Goal: Task Accomplishment & Management: Complete application form

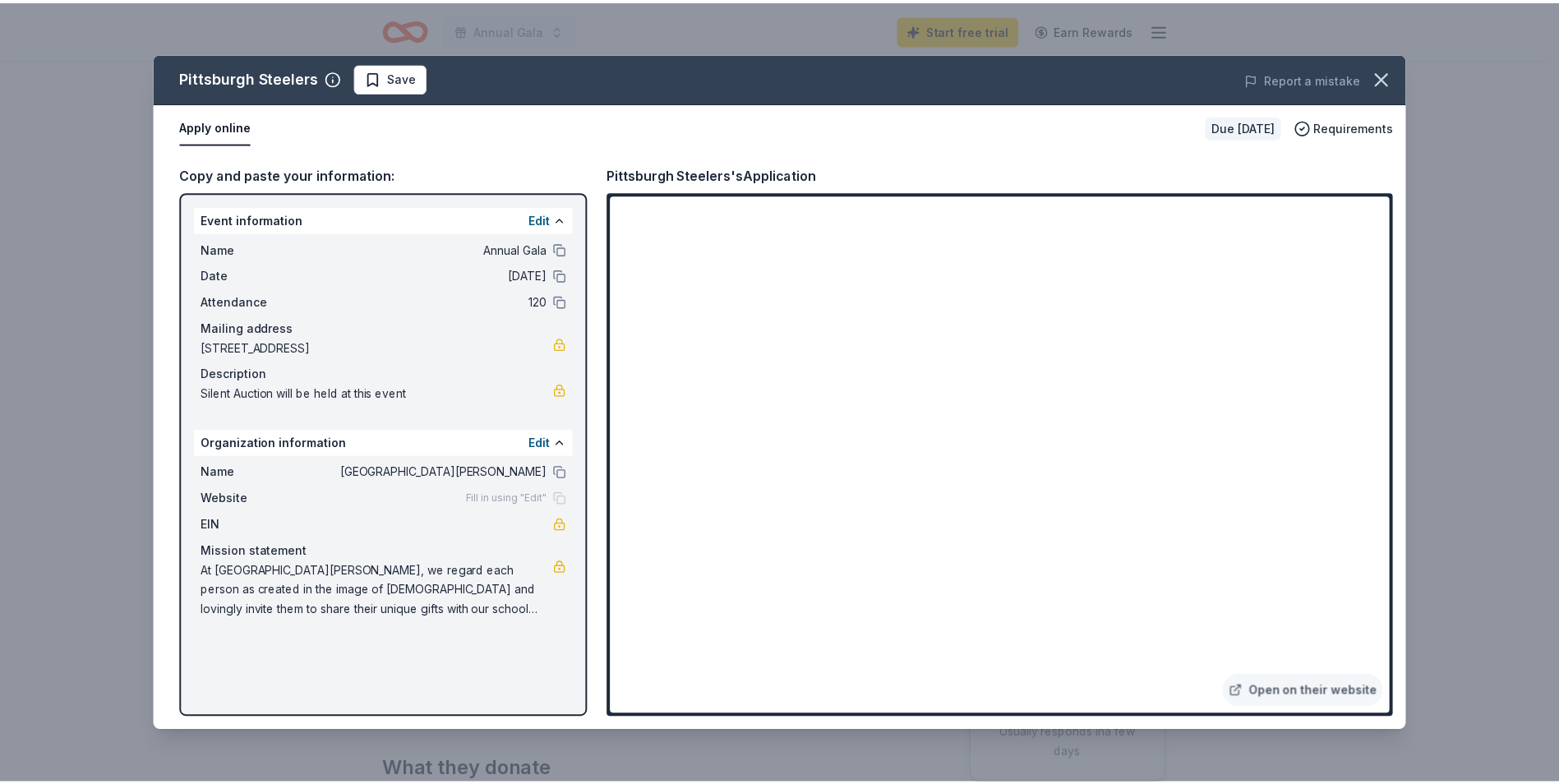
scroll to position [164, 0]
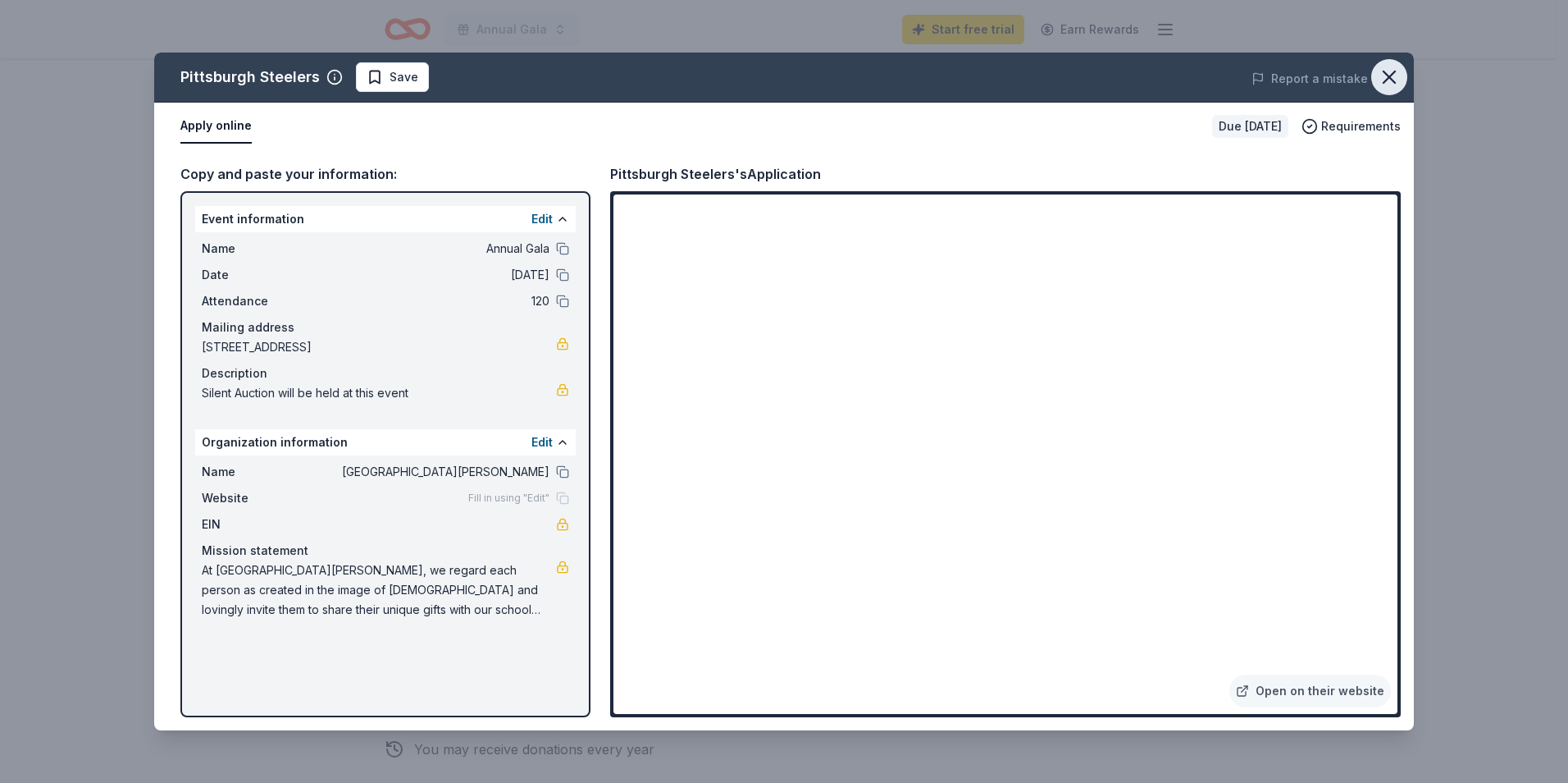
click at [1384, 79] on icon "button" at bounding box center [1388, 76] width 23 height 23
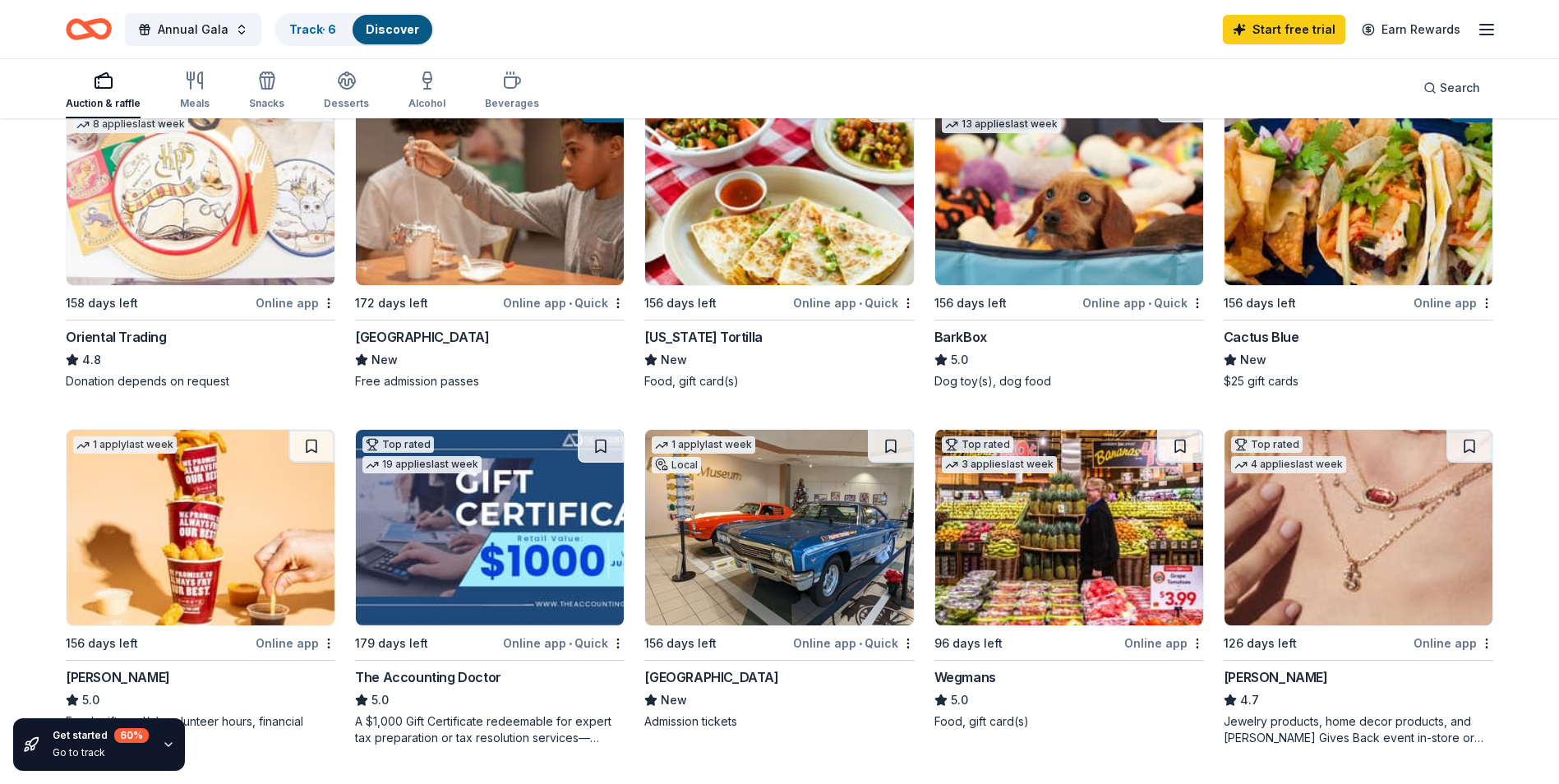
scroll to position [575, 0]
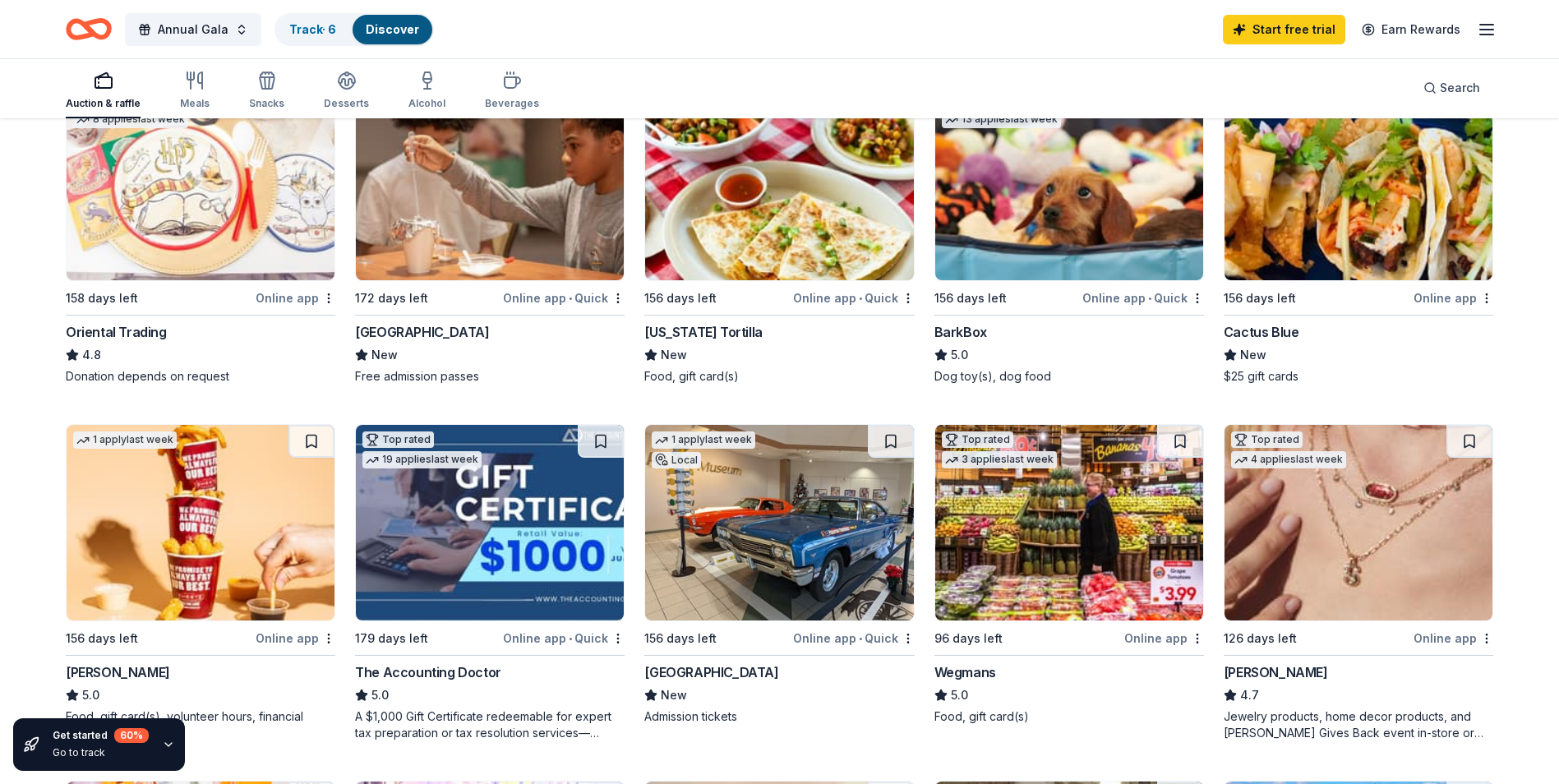
click at [1418, 512] on img at bounding box center [1359, 523] width 268 height 196
click at [507, 545] on img at bounding box center [489, 523] width 268 height 196
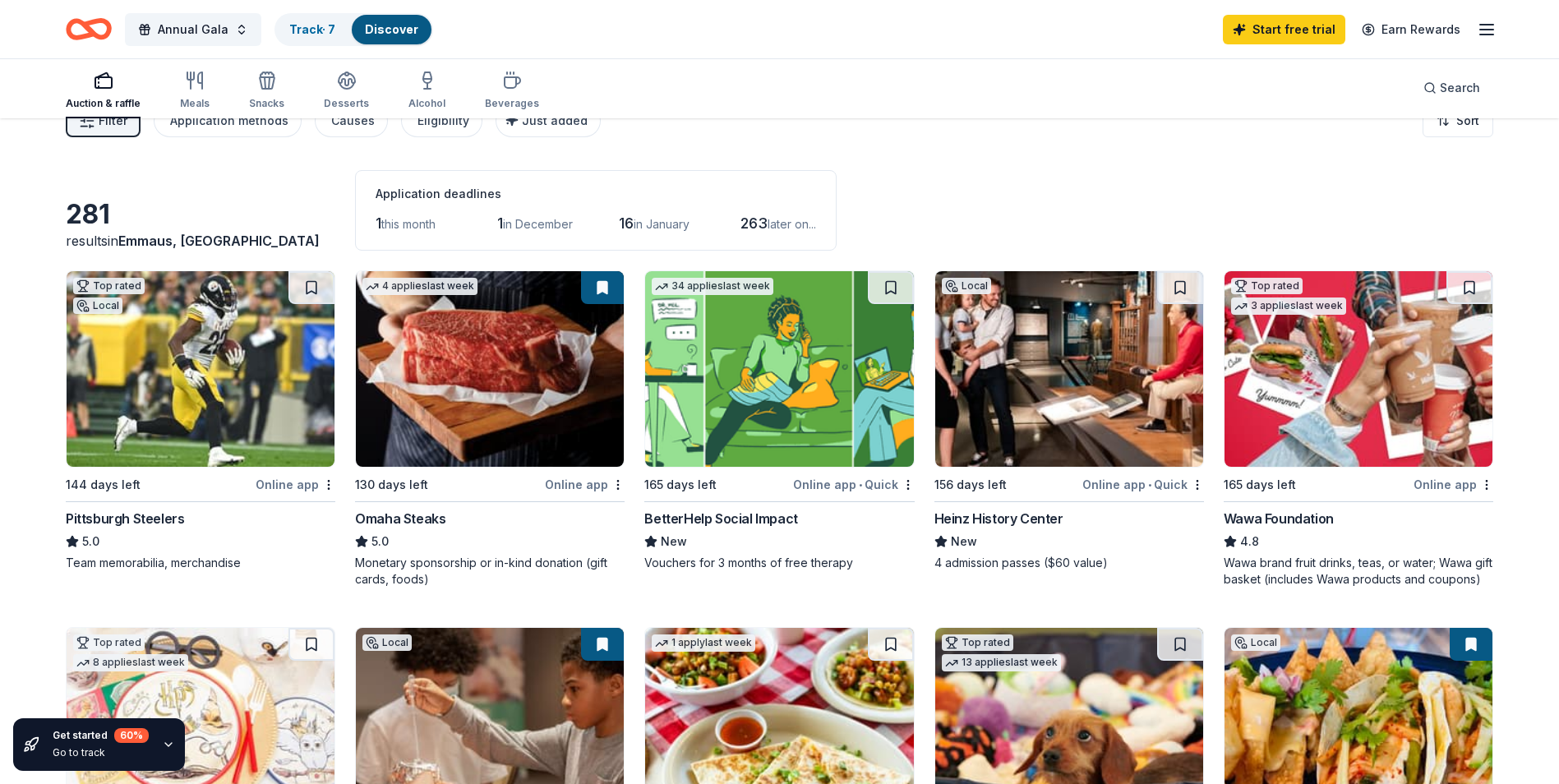
scroll to position [0, 0]
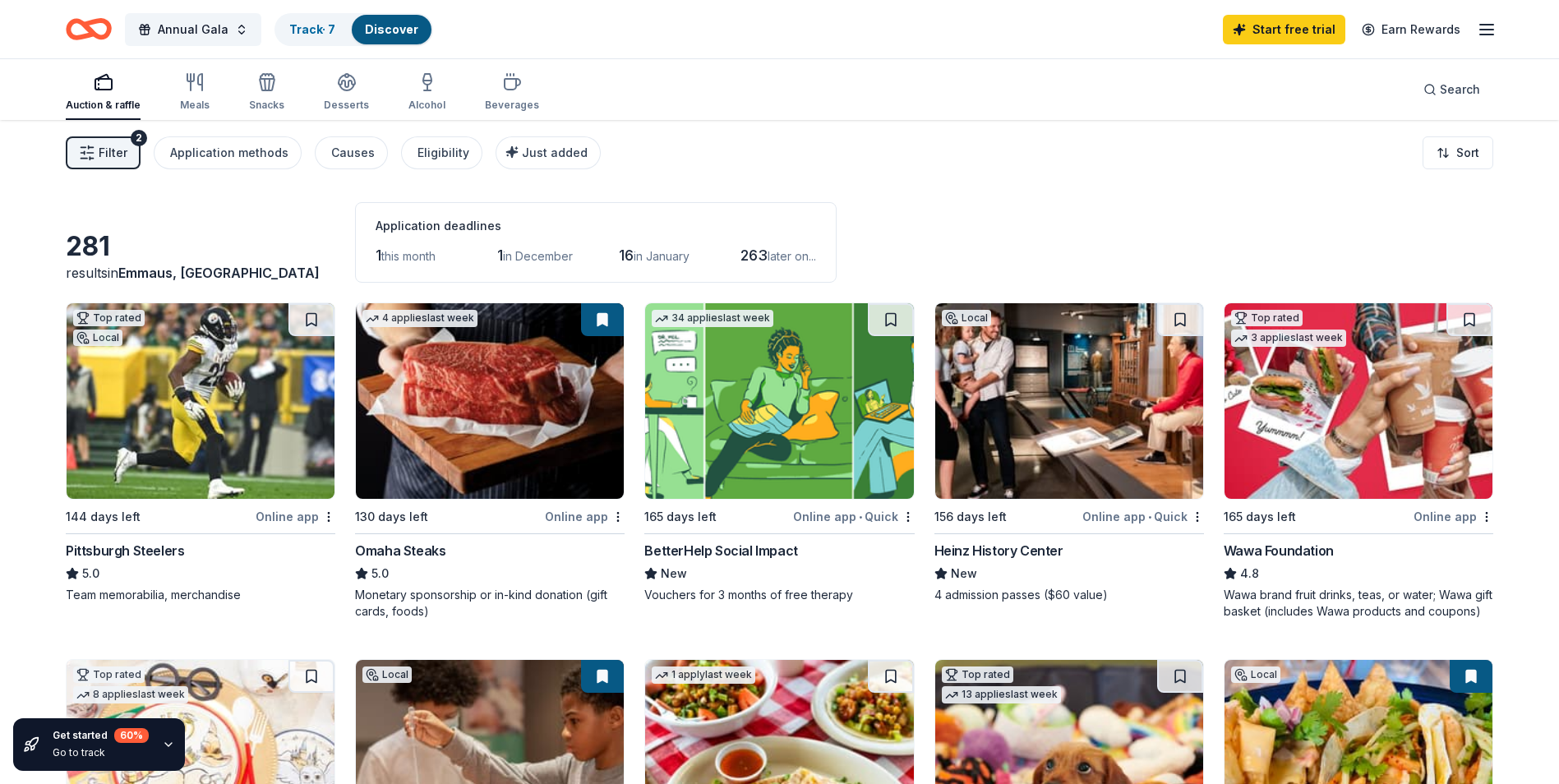
click at [477, 411] on img at bounding box center [489, 401] width 268 height 196
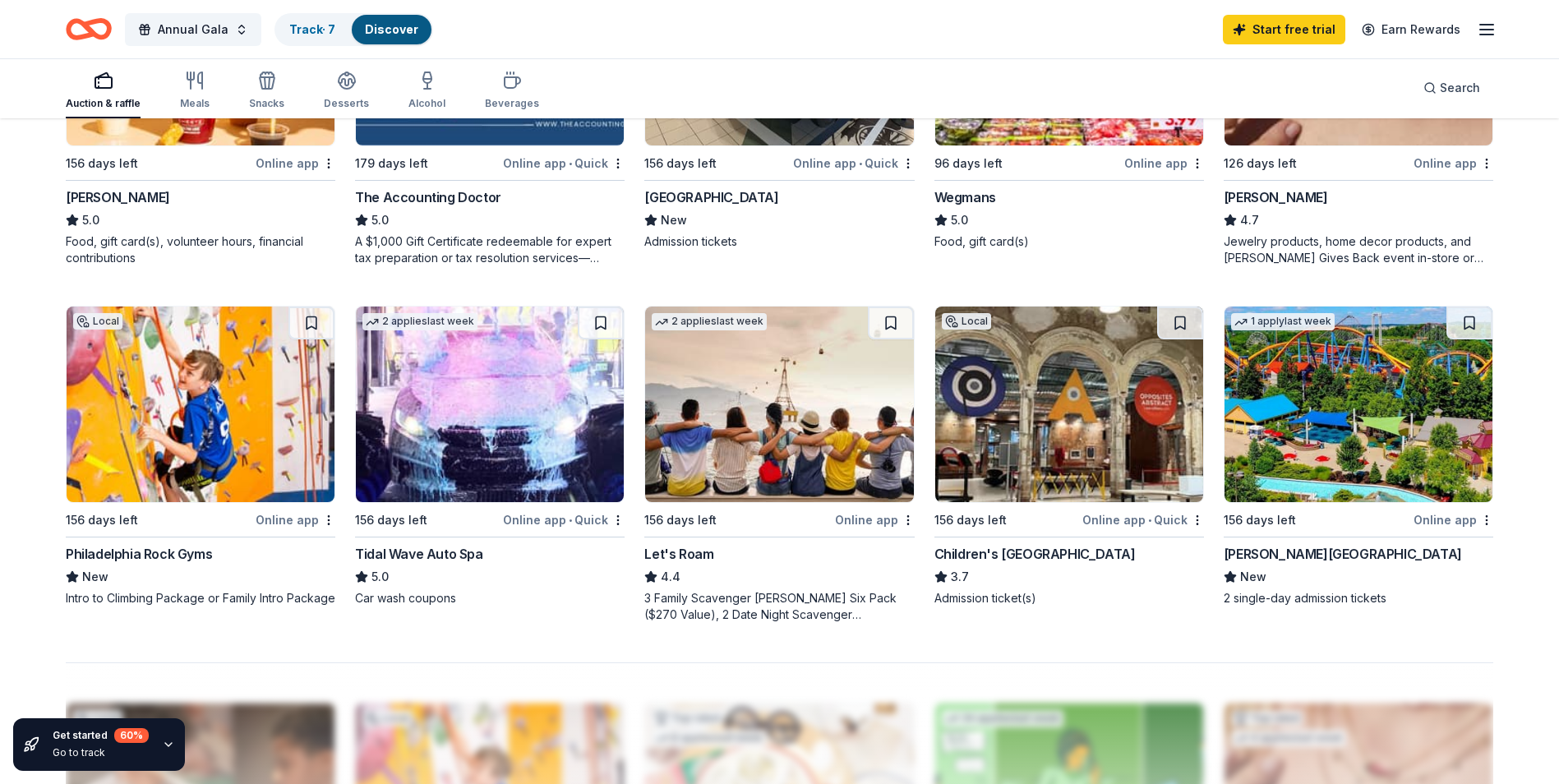
scroll to position [1068, 0]
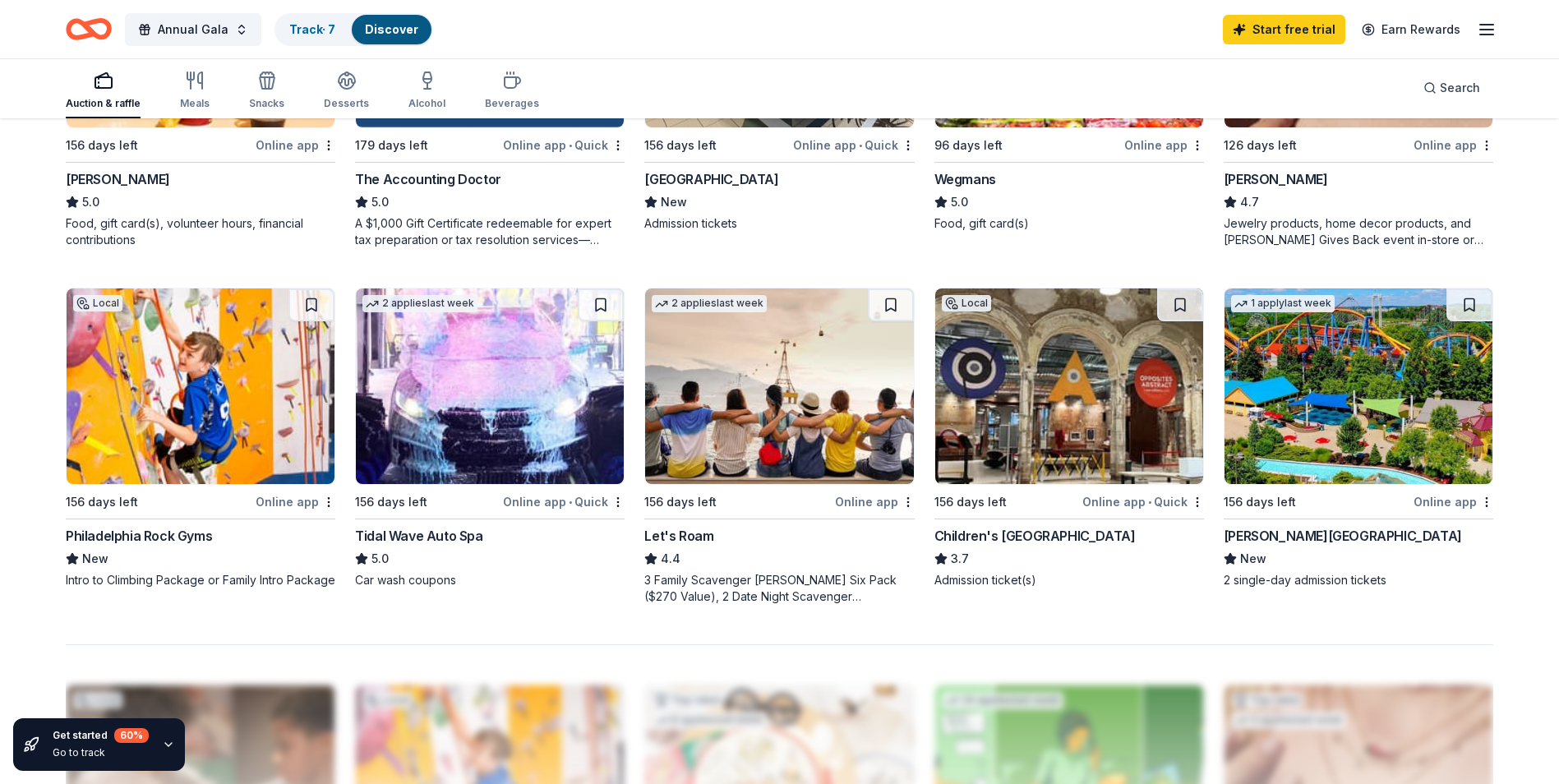
click at [1341, 406] on img at bounding box center [1359, 386] width 268 height 196
click at [191, 403] on img at bounding box center [200, 386] width 268 height 196
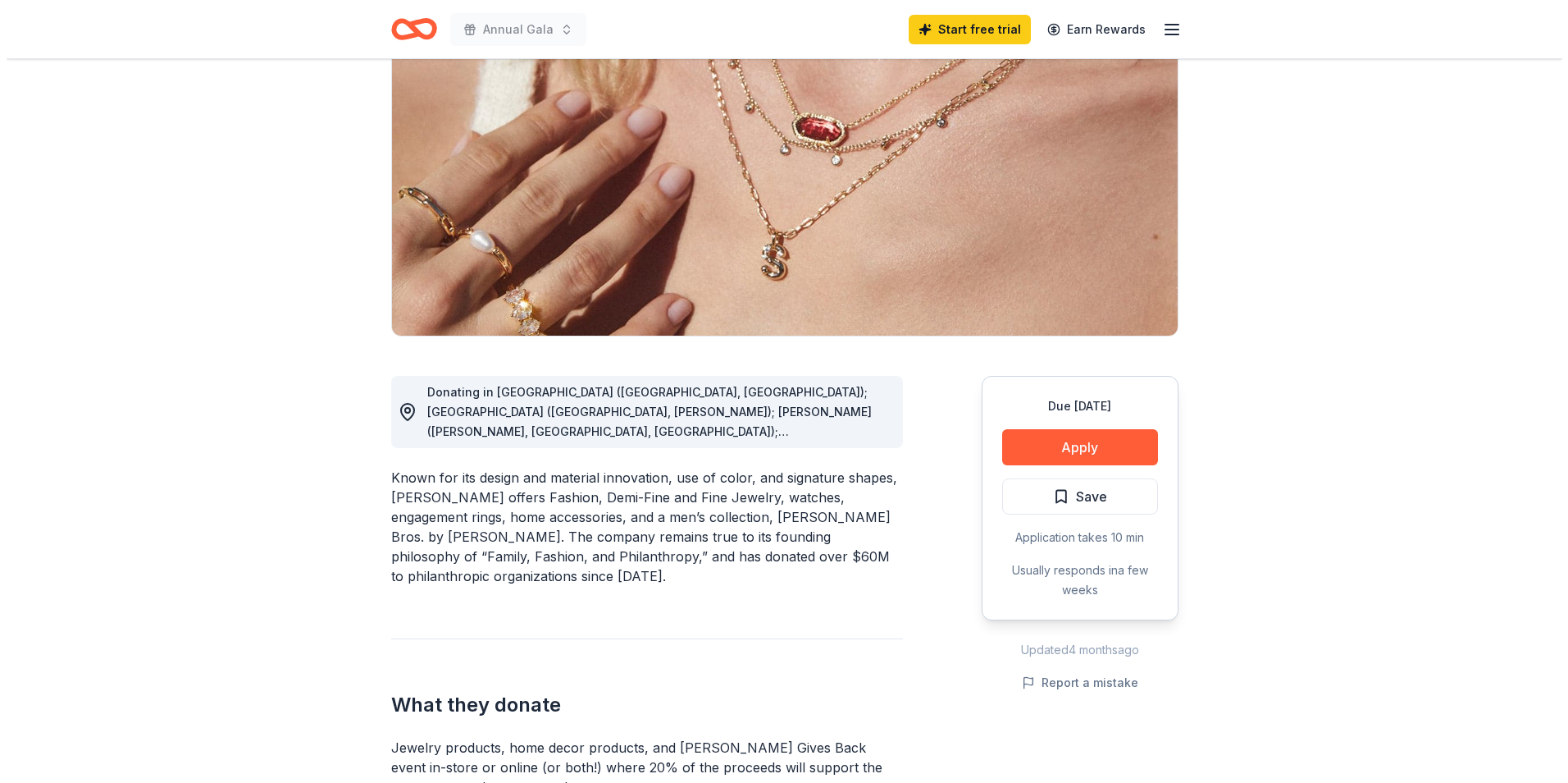
scroll to position [164, 0]
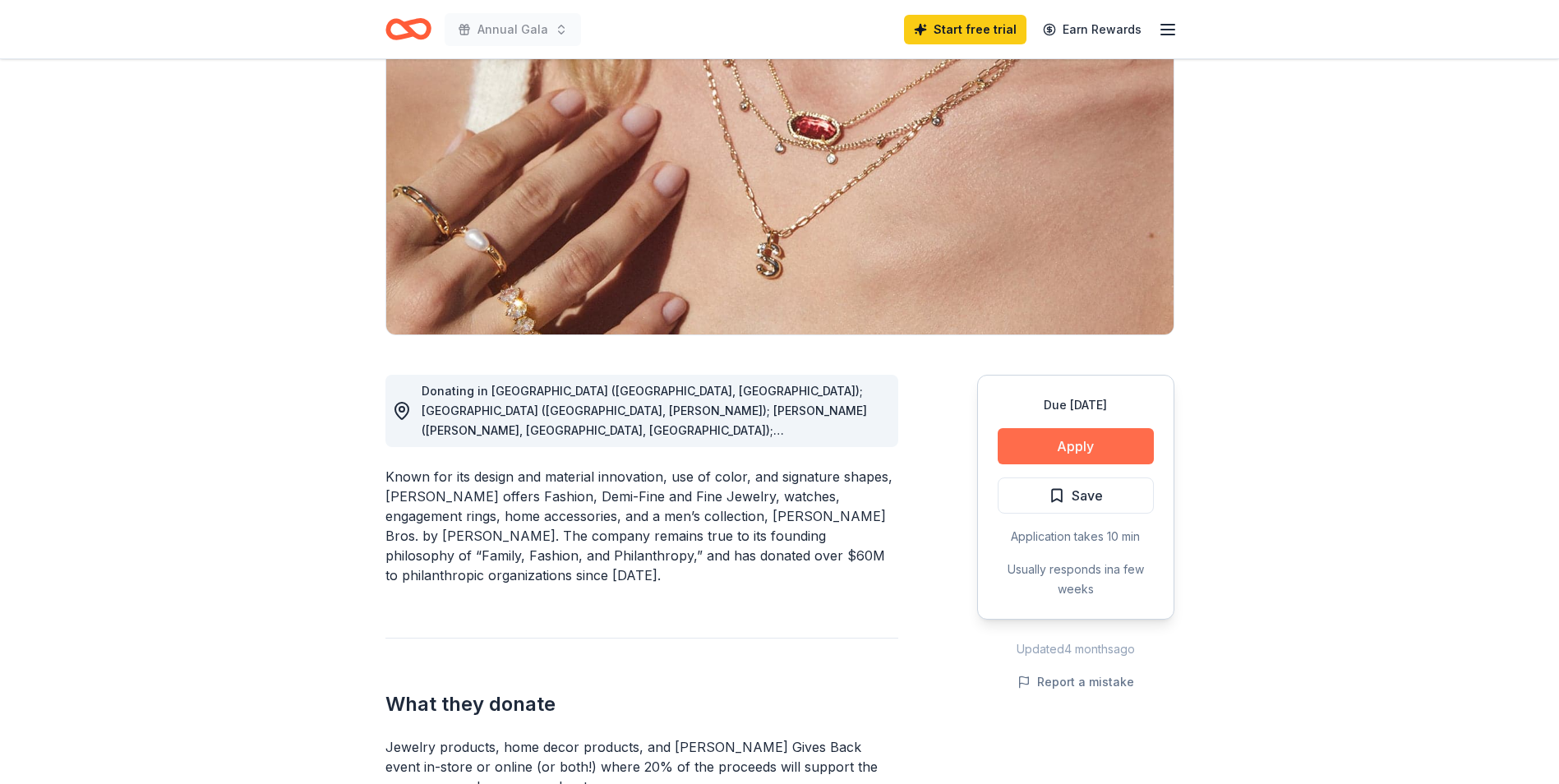
click at [1066, 447] on button "Apply" at bounding box center [1076, 445] width 156 height 37
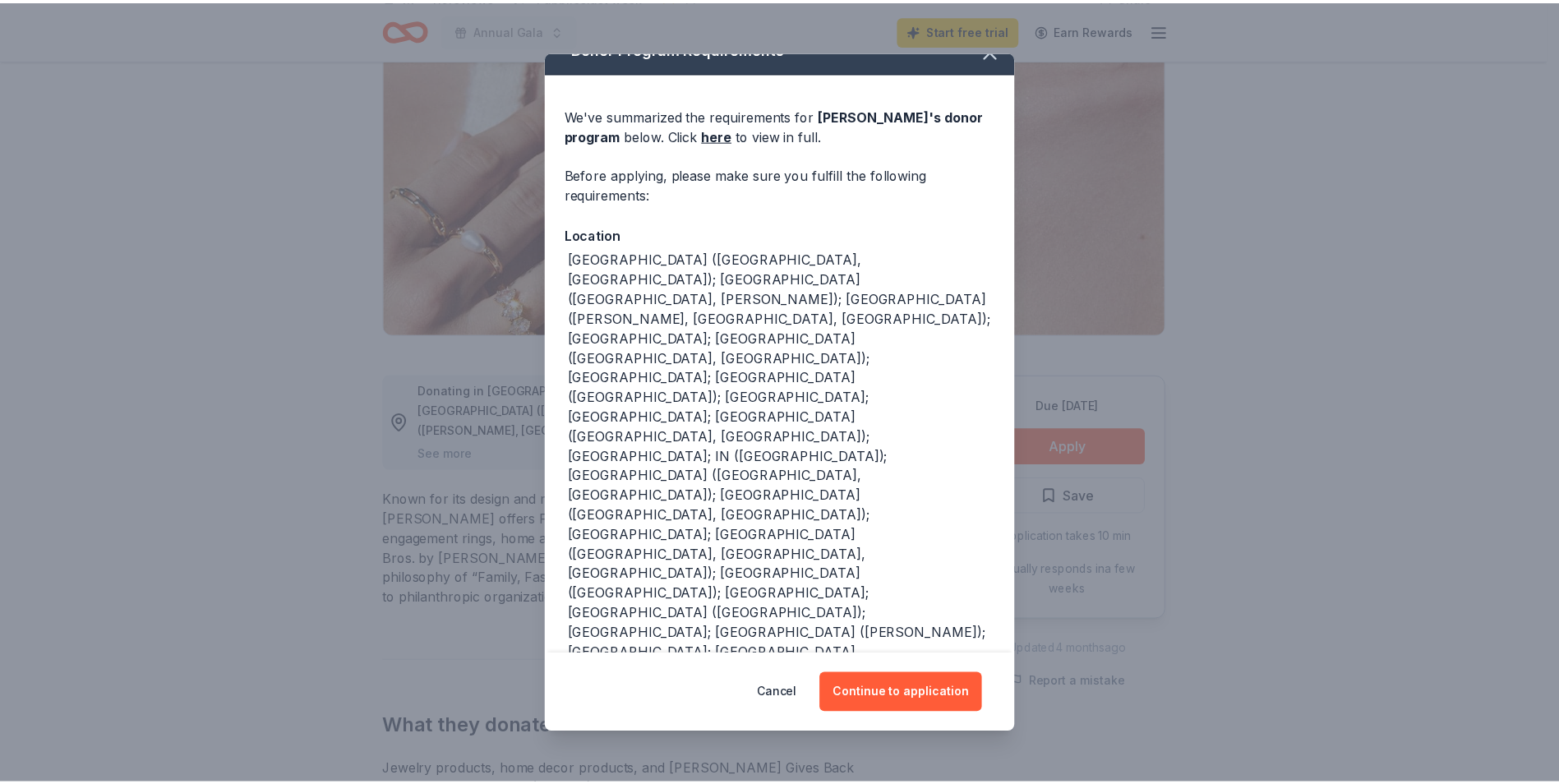
scroll to position [37, 0]
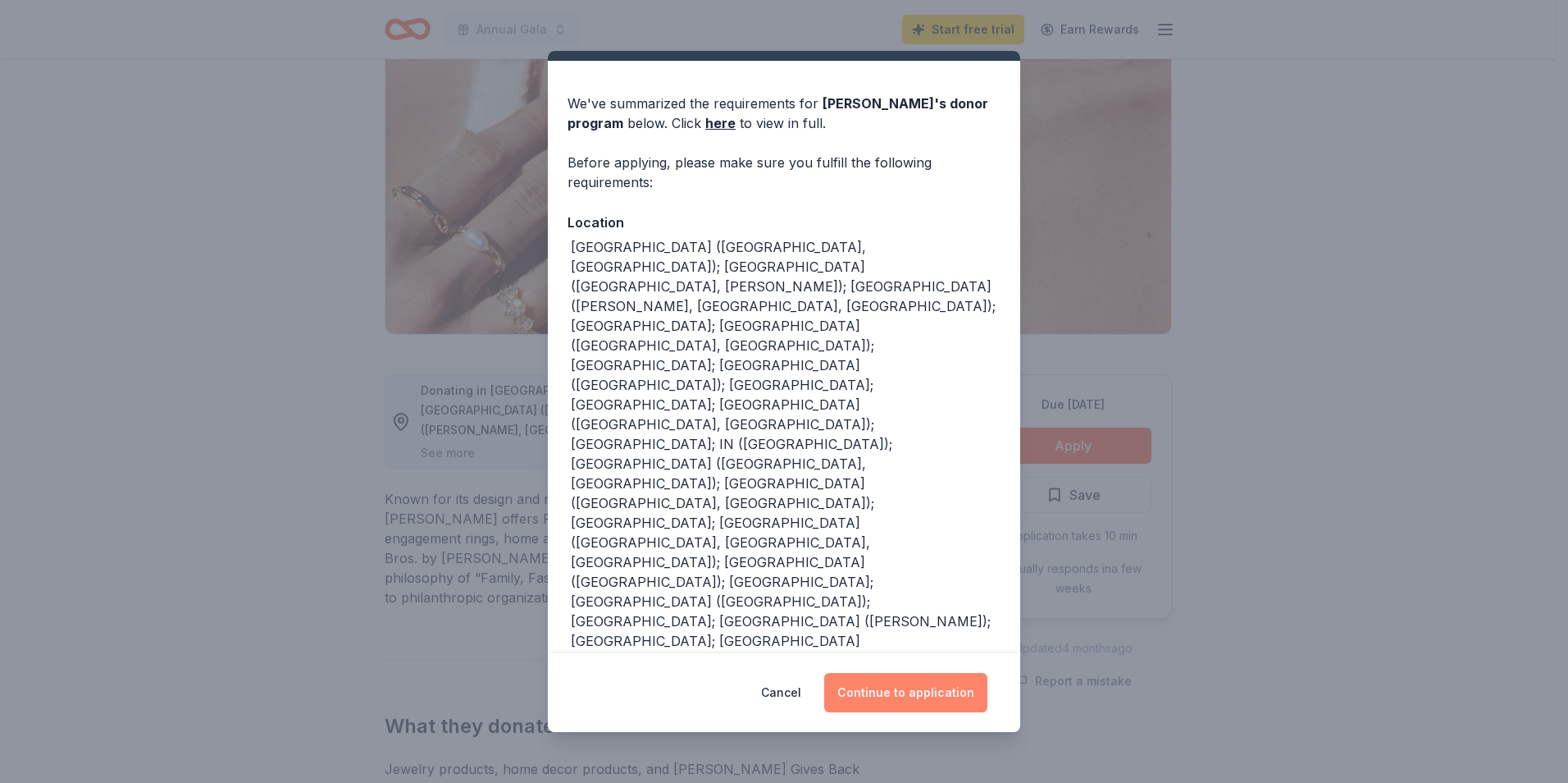
click at [923, 681] on button "Continue to application" at bounding box center [905, 693] width 163 height 40
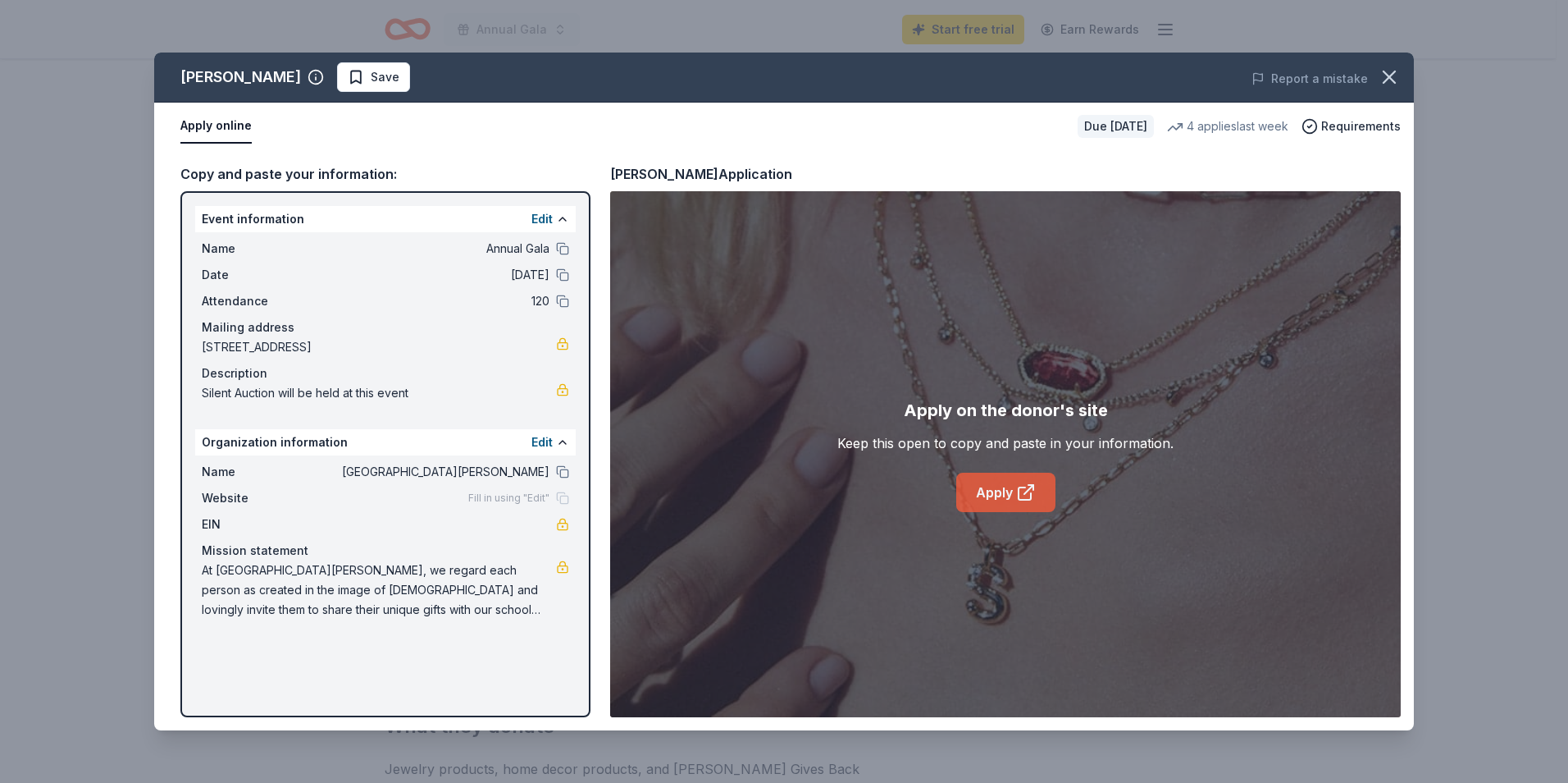
click at [994, 498] on link "Apply" at bounding box center [1006, 492] width 99 height 40
click at [1377, 79] on icon "button" at bounding box center [1388, 76] width 23 height 23
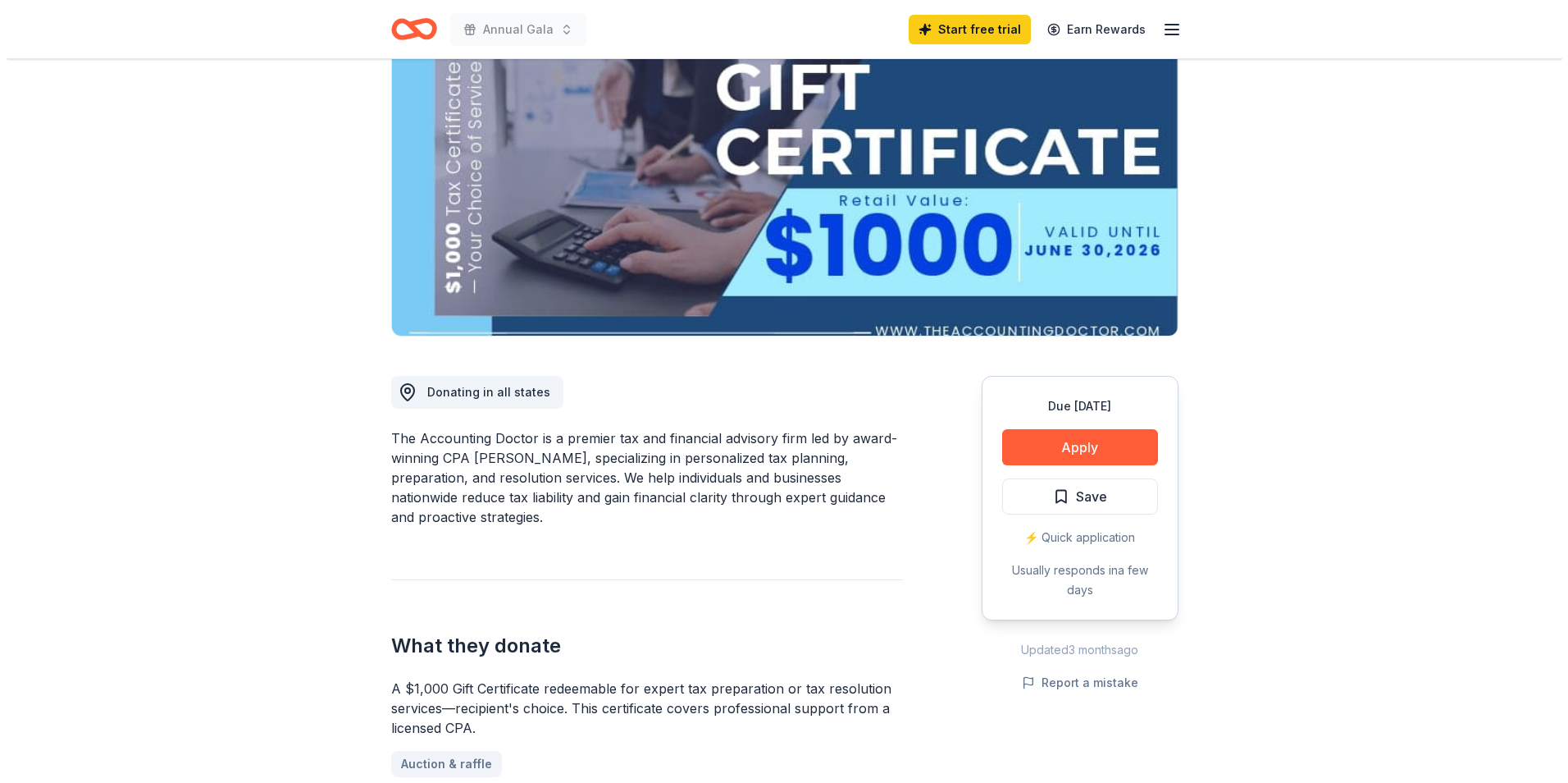
scroll to position [164, 0]
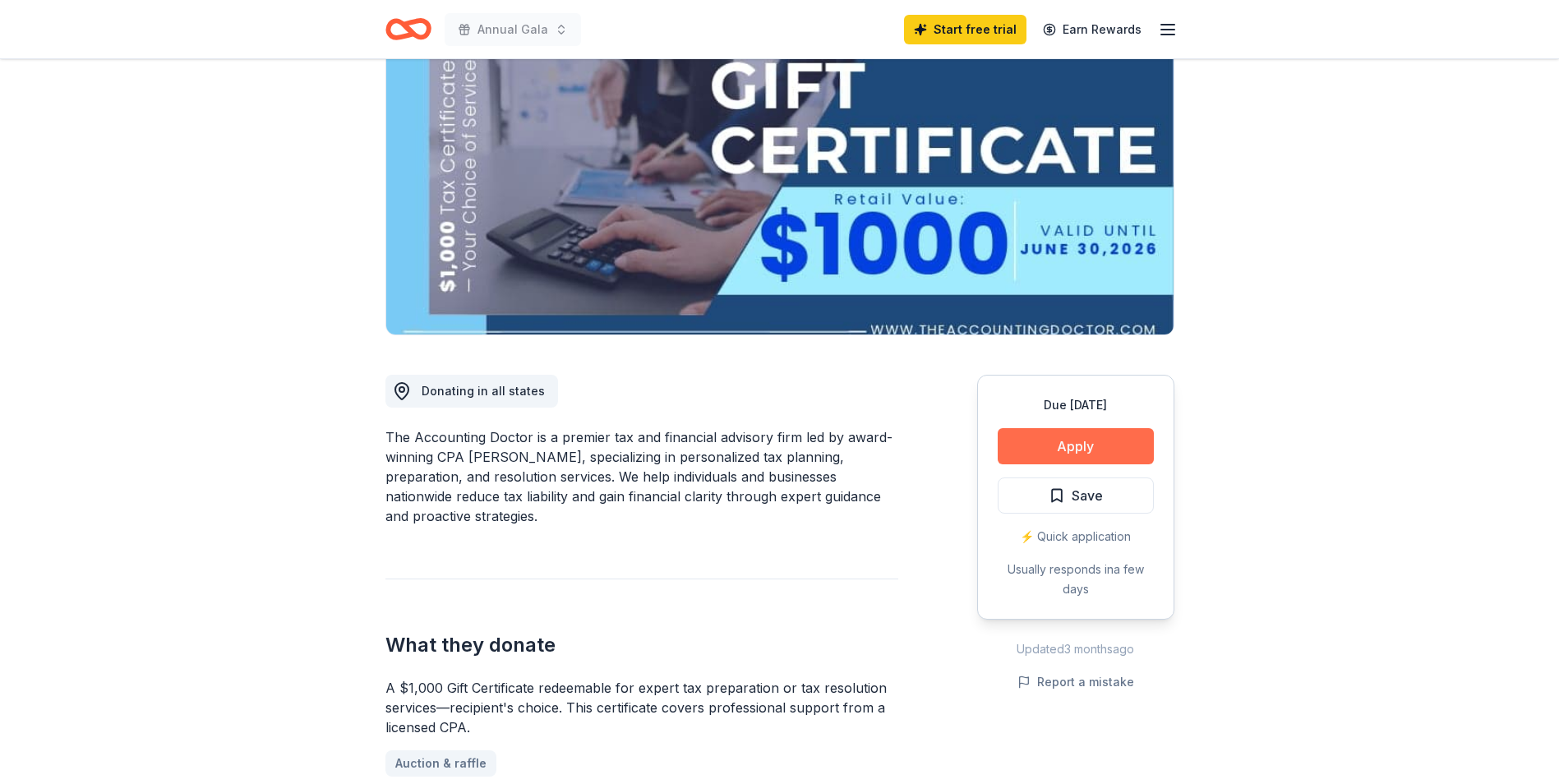
click at [1083, 442] on button "Apply" at bounding box center [1076, 445] width 156 height 37
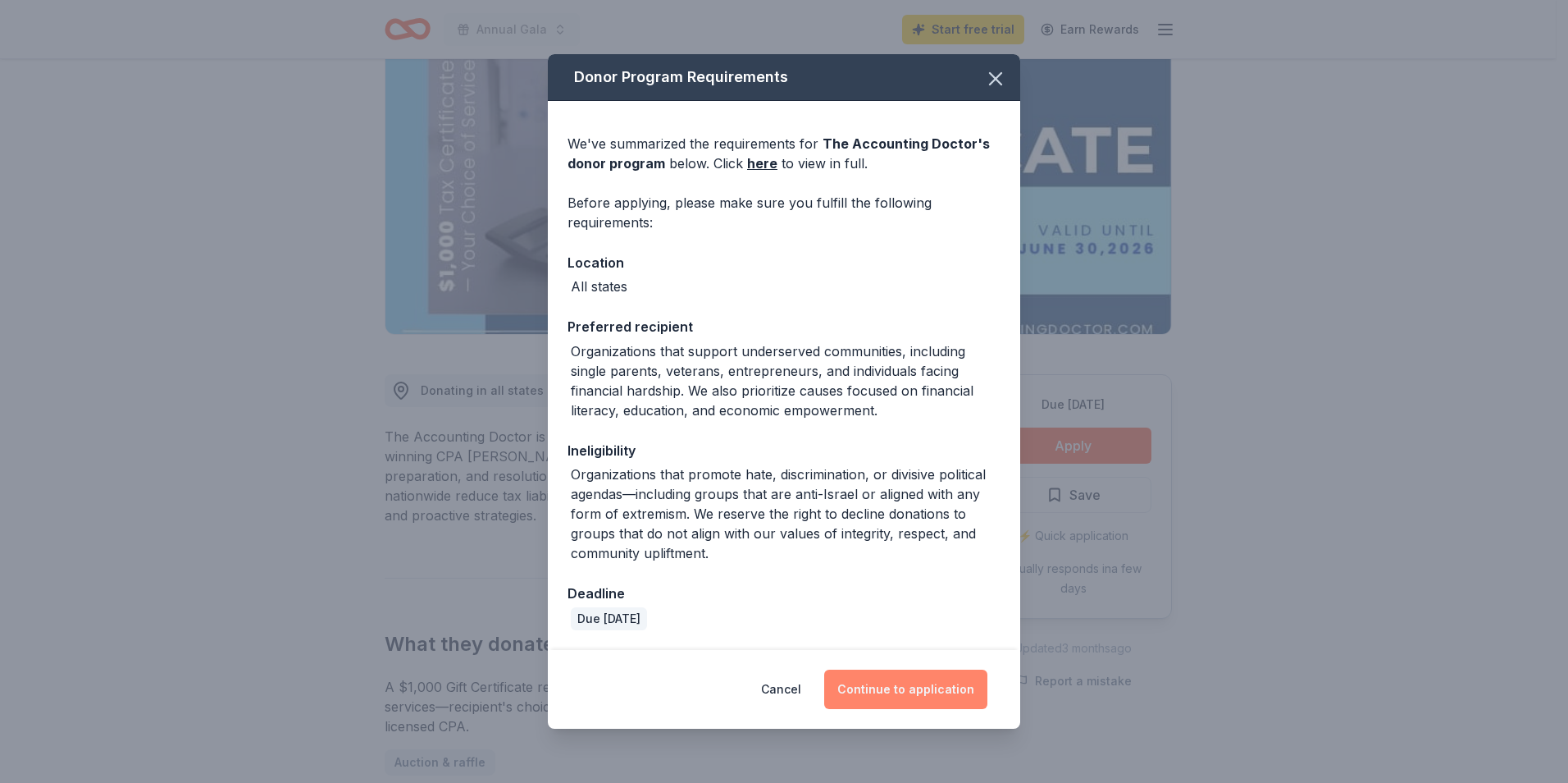
click at [914, 695] on button "Continue to application" at bounding box center [905, 689] width 163 height 40
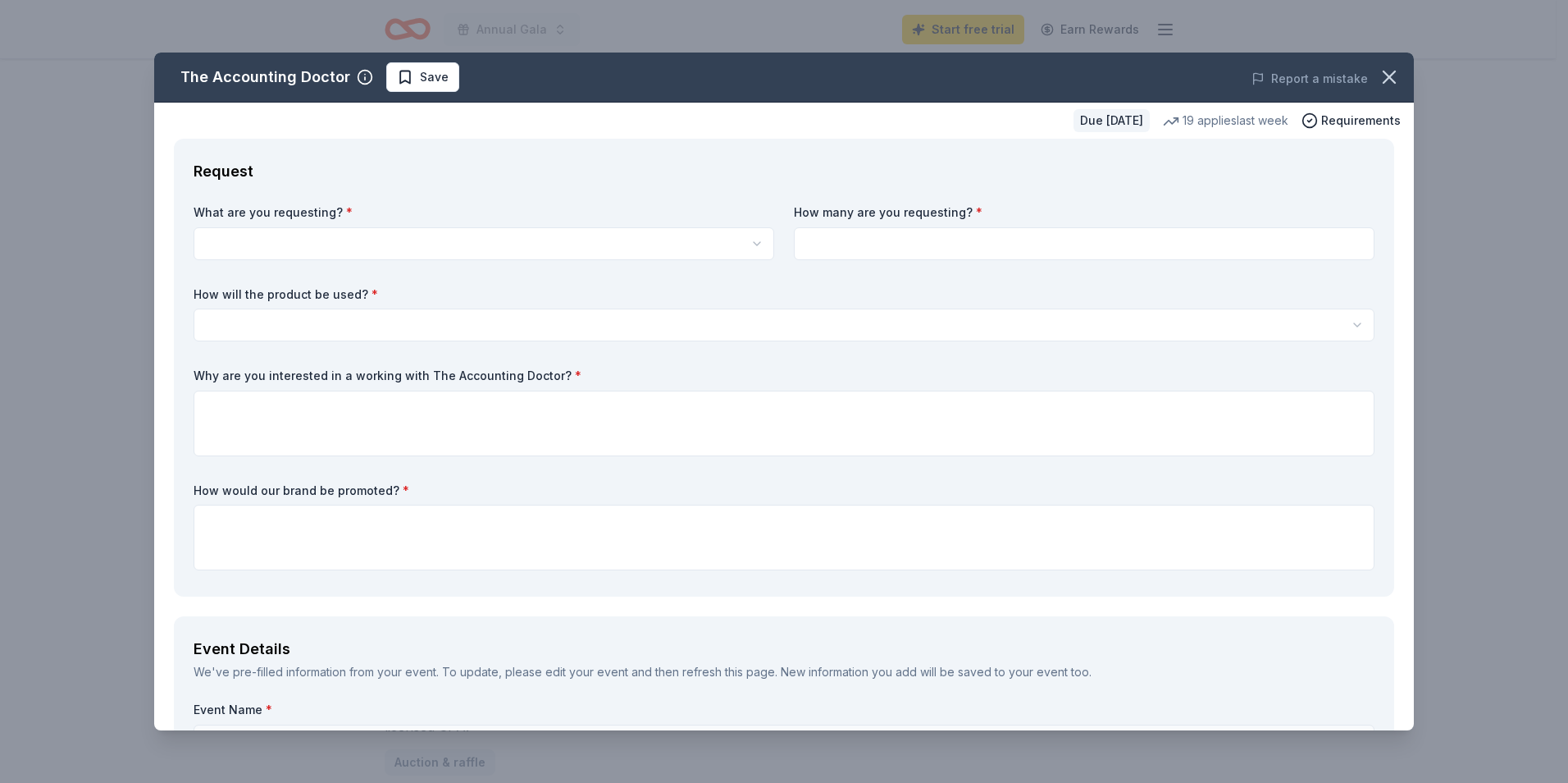
click at [422, 243] on html "Annual Gala Start free trial Earn Rewards Due in 179 days Share The Accounting …" at bounding box center [784, 227] width 1568 height 783
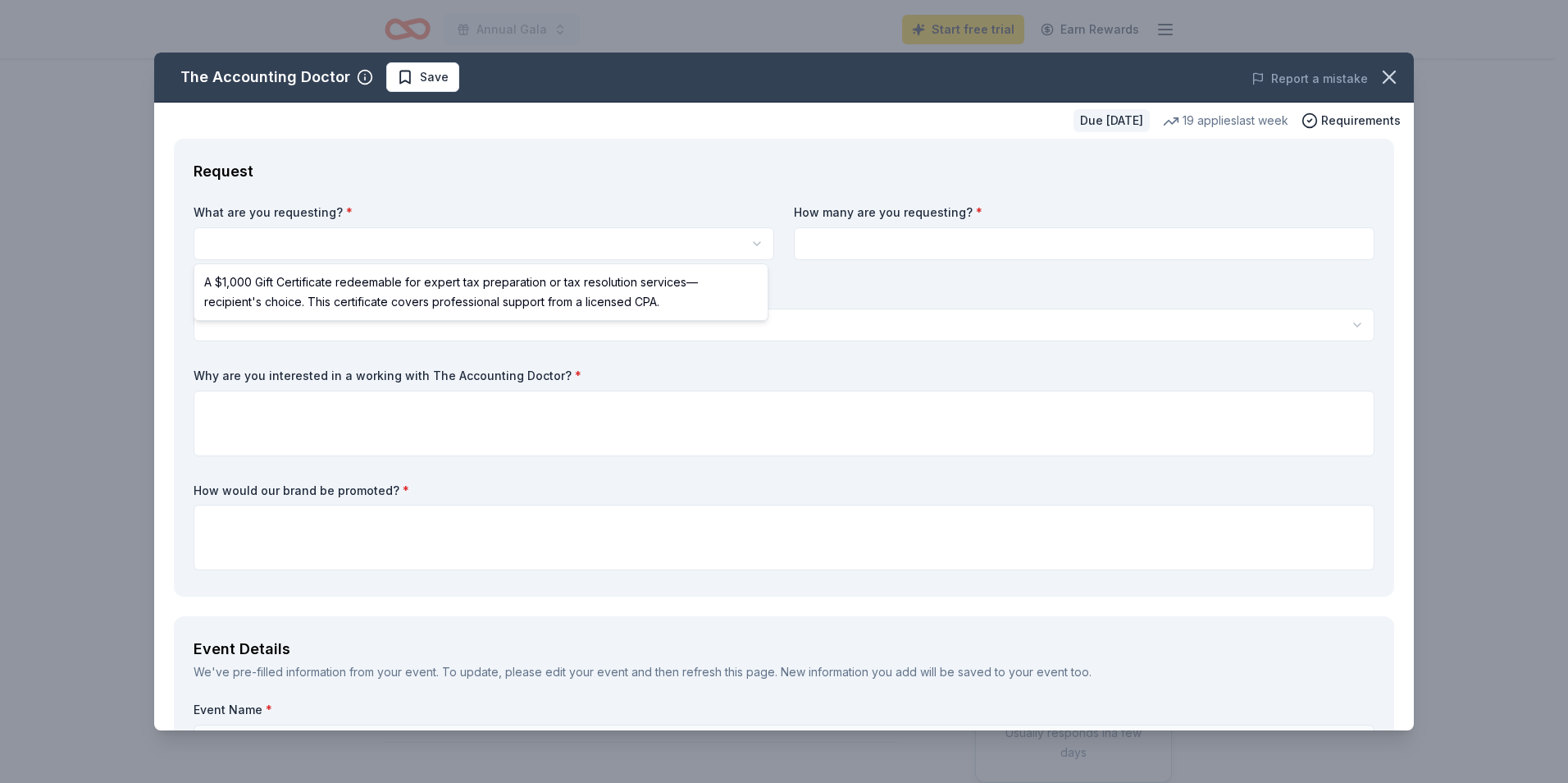
select select "A $1,000 Gift Certificate redeemable for expert tax preparation or tax resoluti…"
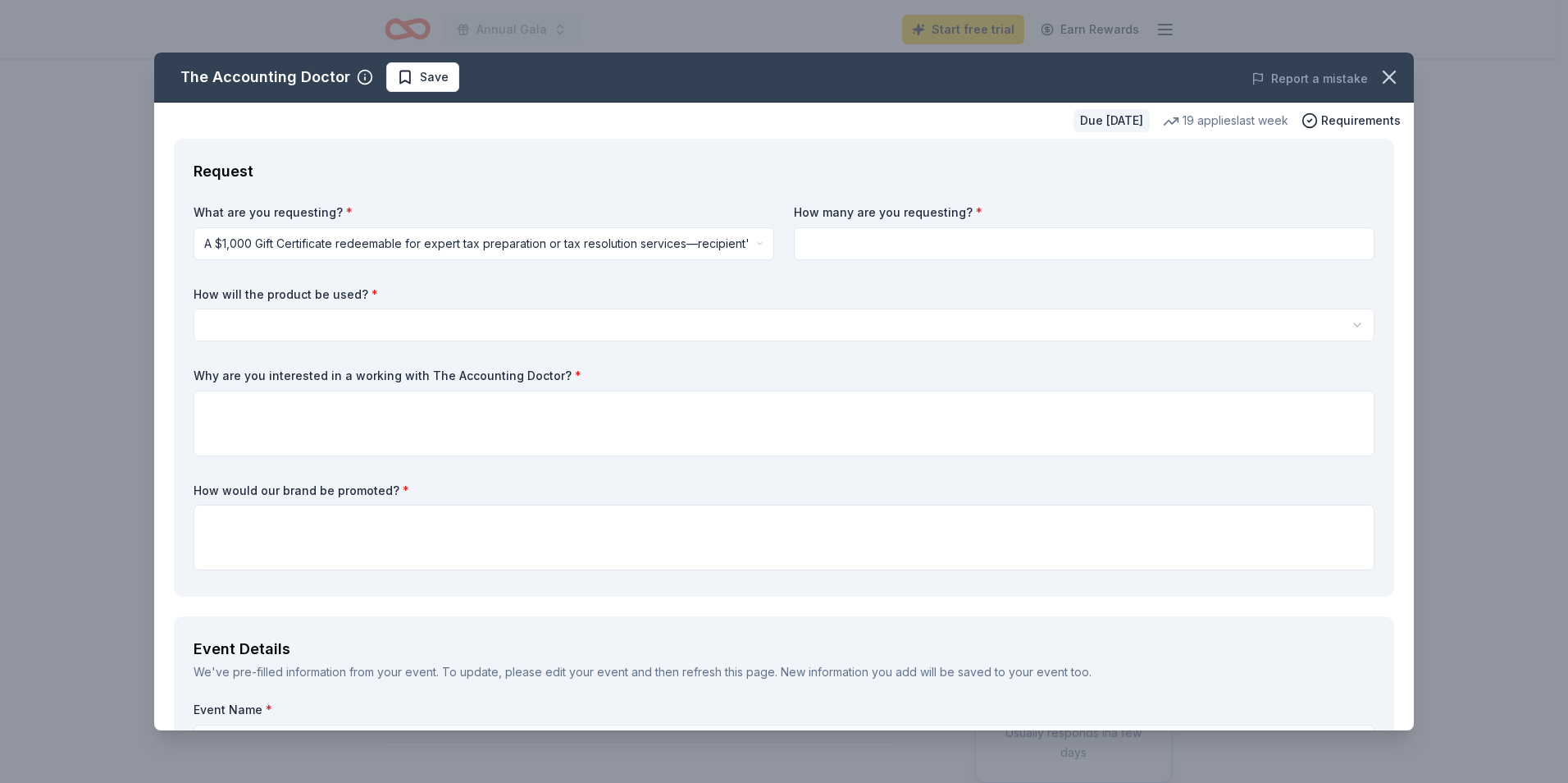
click at [878, 238] on input at bounding box center [1084, 243] width 581 height 33
type input "3"
click at [309, 330] on html "Annual Gala Start free trial Earn Rewards Due in 179 days Share The Accounting …" at bounding box center [784, 392] width 1568 height 783
click at [268, 319] on html "Annual Gala Start free trial Earn Rewards Due in 179 days Share The Accounting …" at bounding box center [784, 392] width 1568 height 783
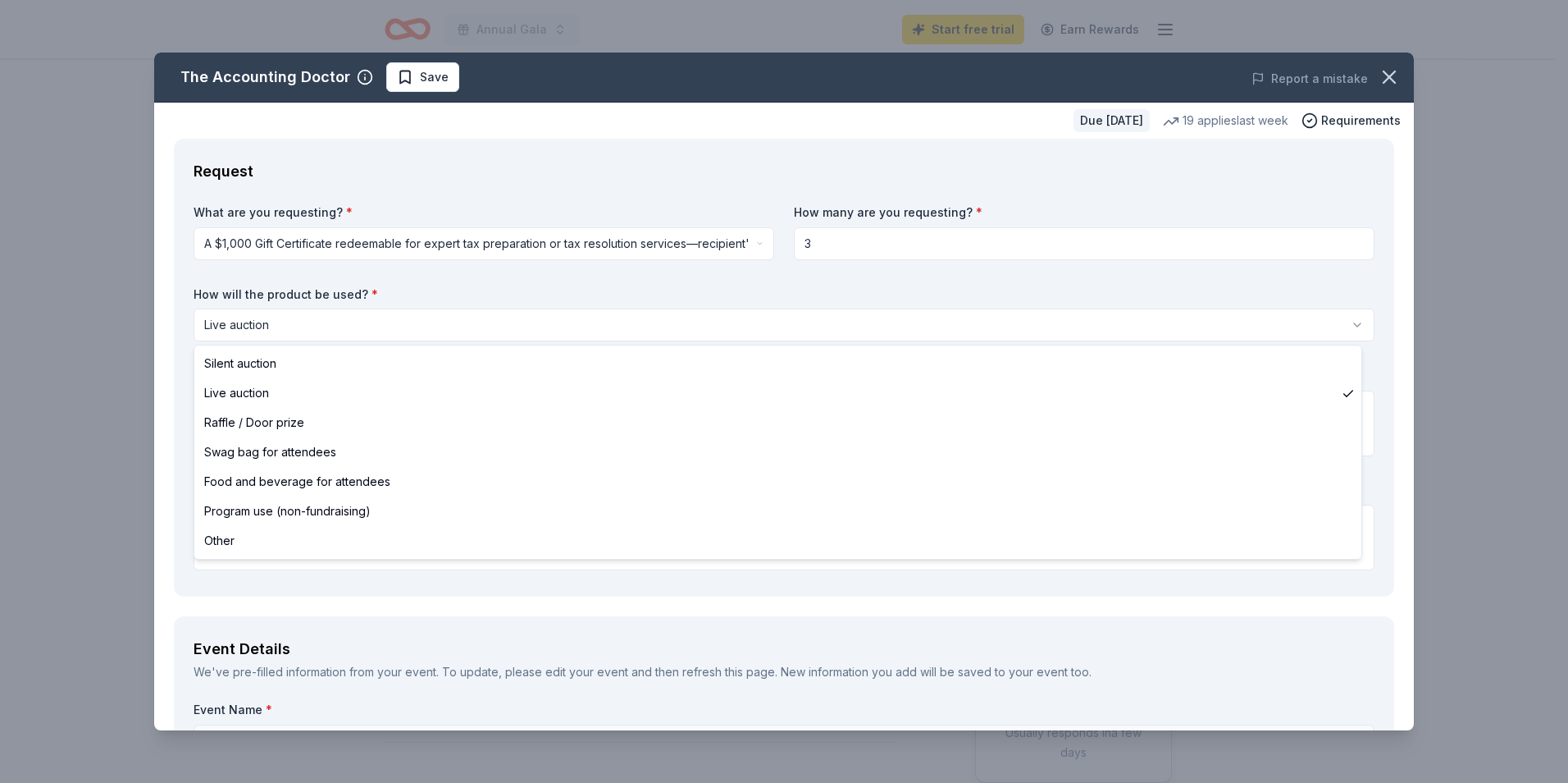
select select "silentAuction"
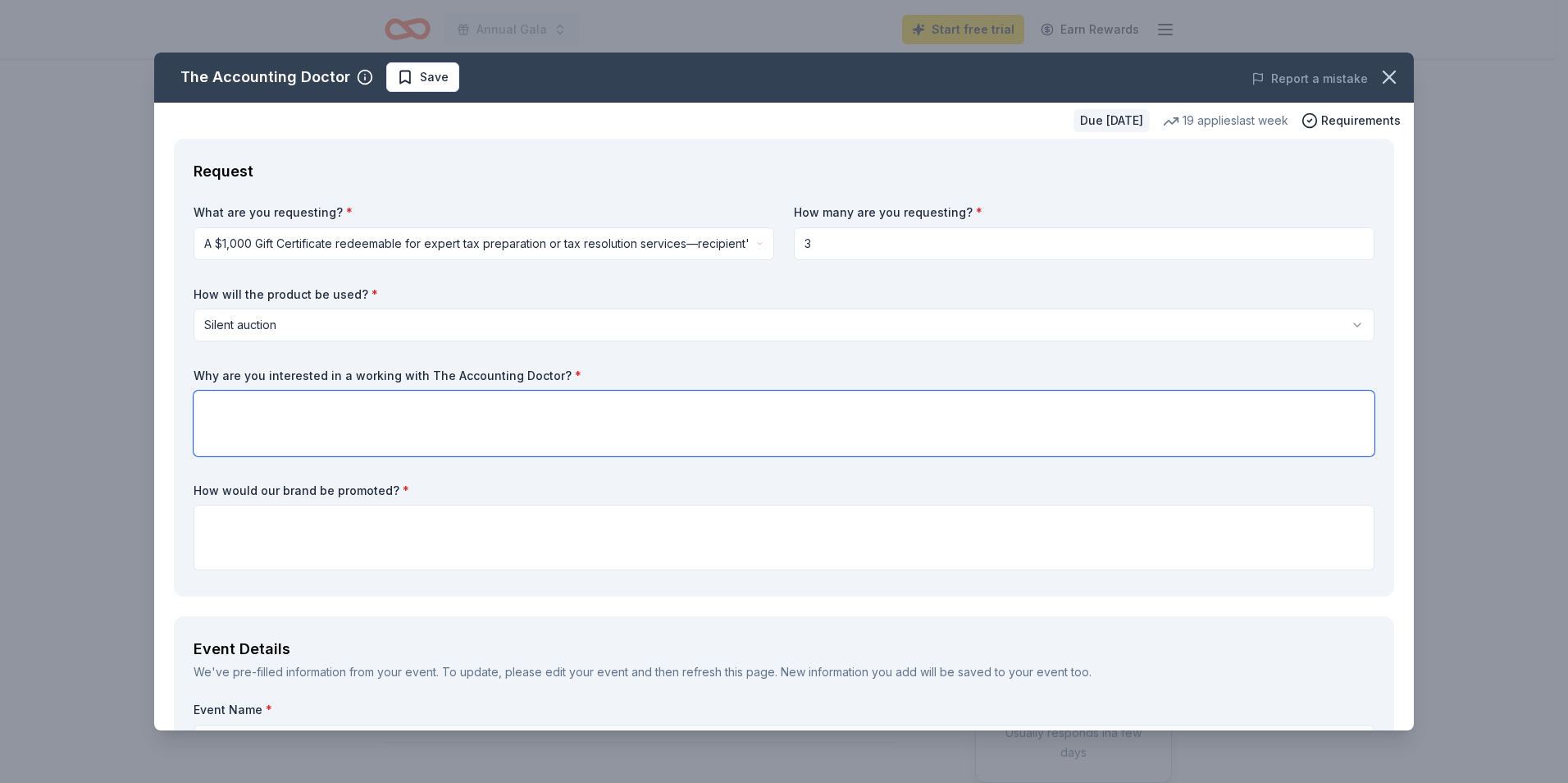
click at [462, 427] on textarea at bounding box center [784, 423] width 1181 height 65
type textarea "I"
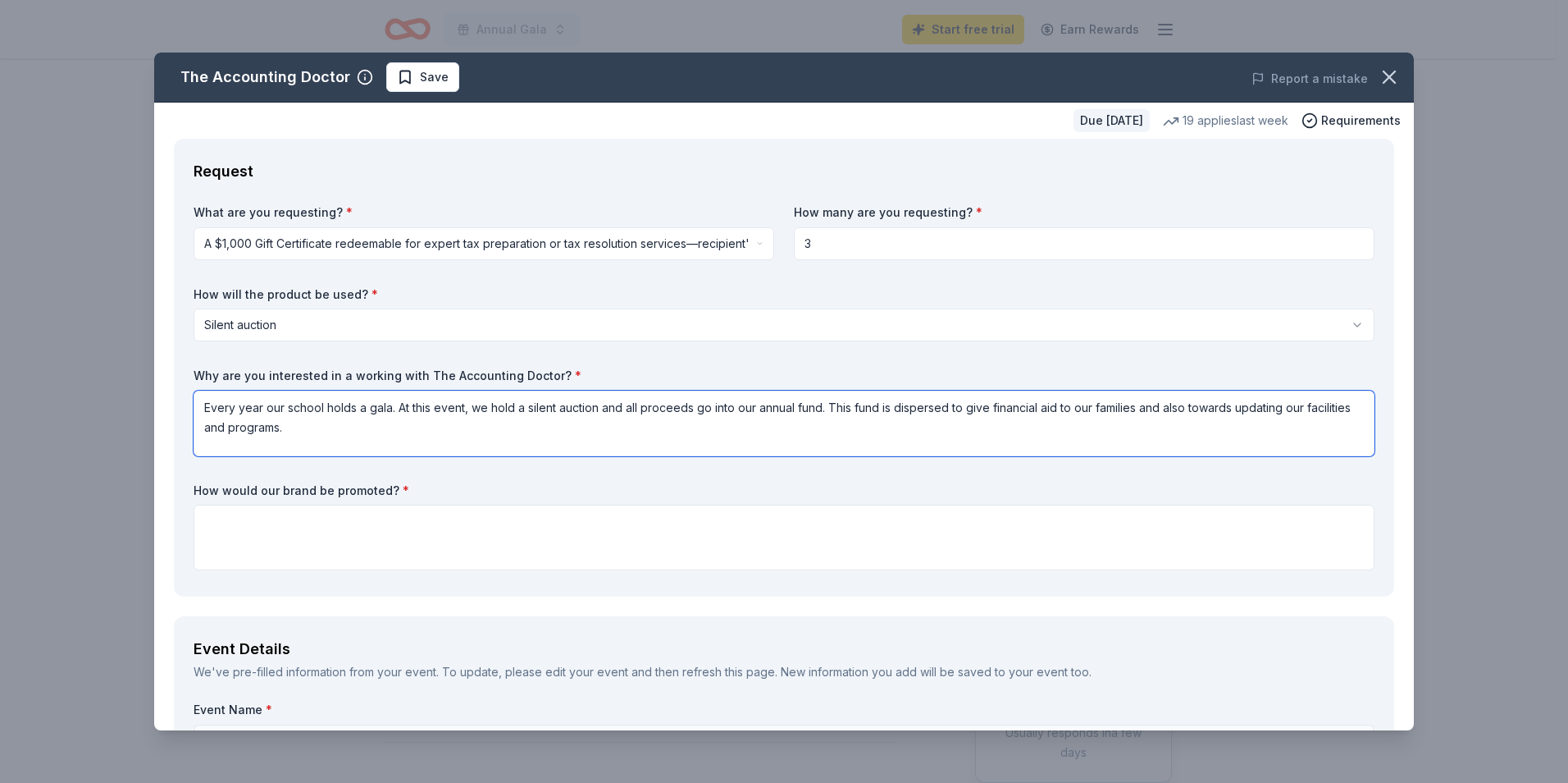
type textarea "Every year our school holds a gala. At this event, we hold a silent auction and…"
click at [522, 514] on textarea at bounding box center [784, 537] width 1181 height 65
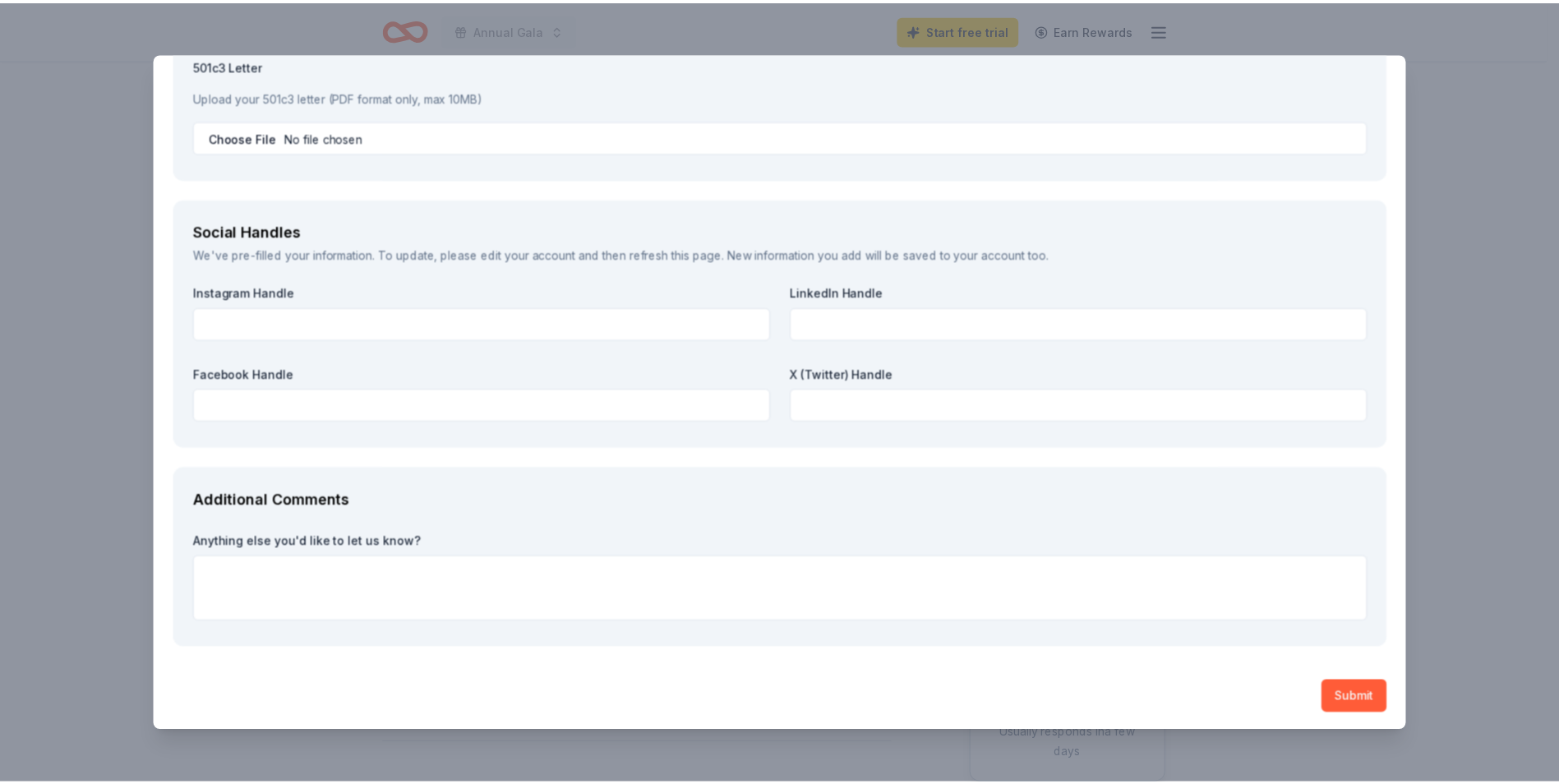
scroll to position [1746, 0]
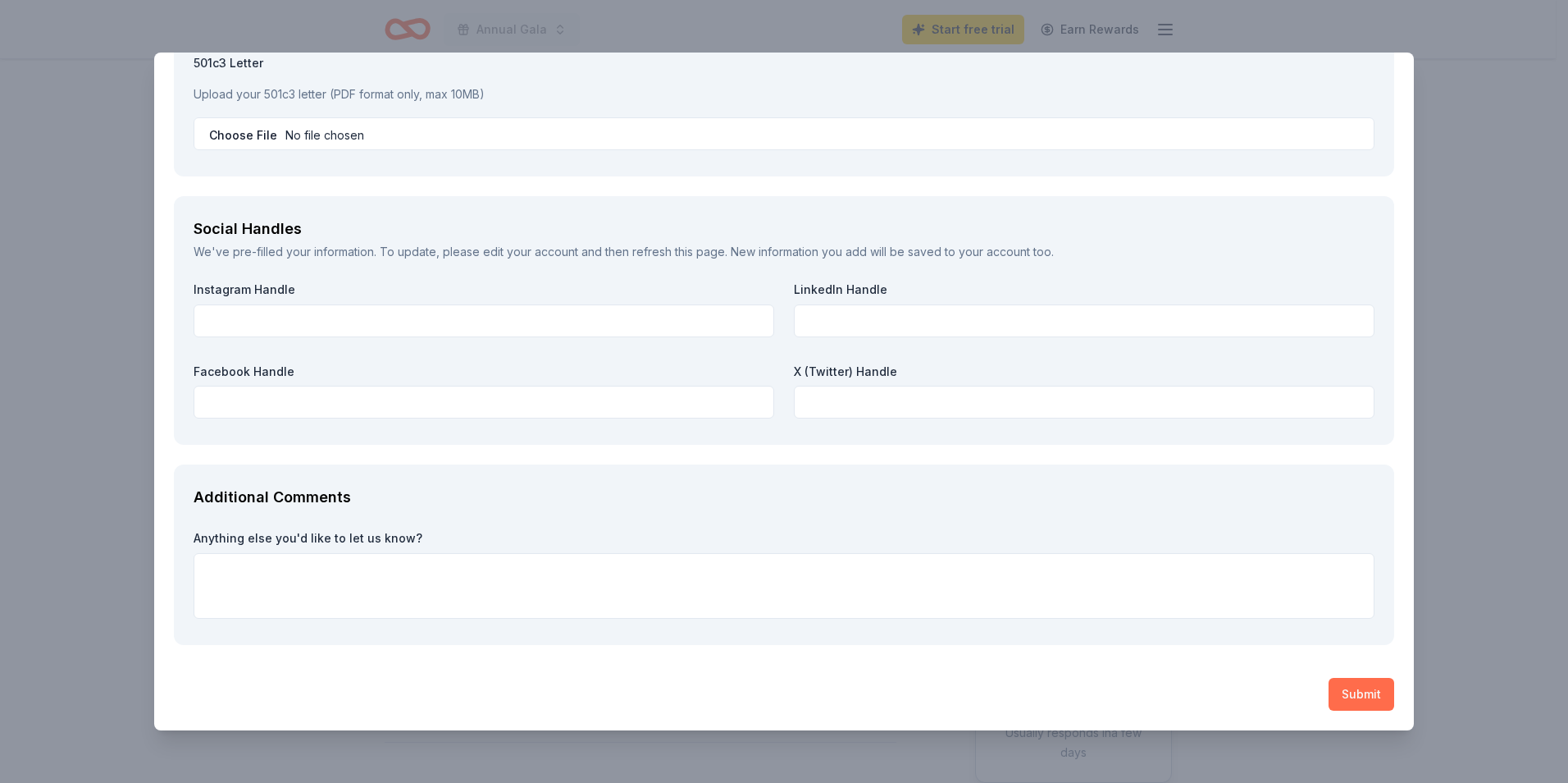
type textarea "We will create a flyer to advertise where the donation came from so our audienc…"
click at [1339, 689] on button "Submit" at bounding box center [1361, 693] width 65 height 33
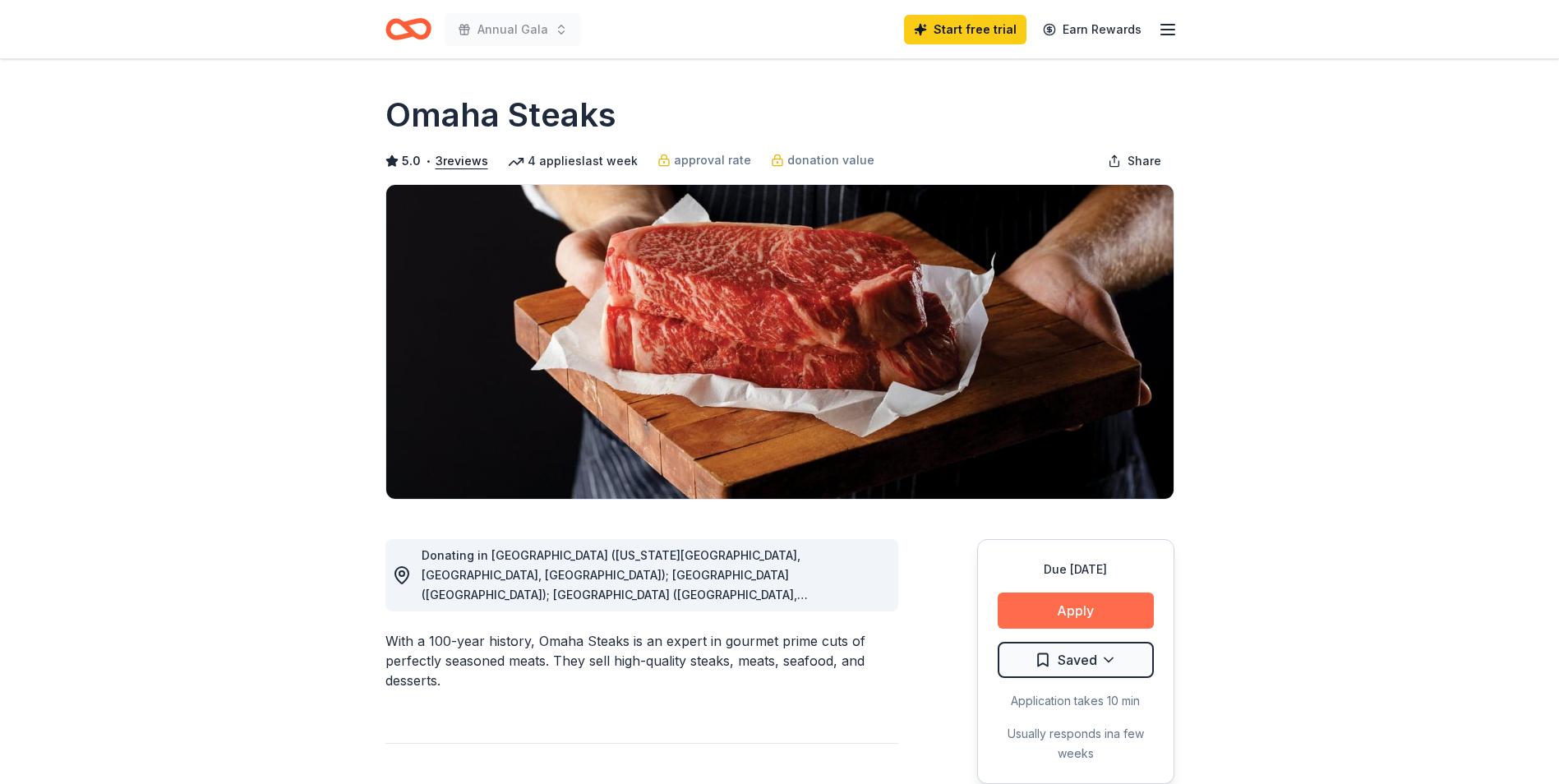
click at [1074, 603] on button "Apply" at bounding box center [1076, 610] width 156 height 37
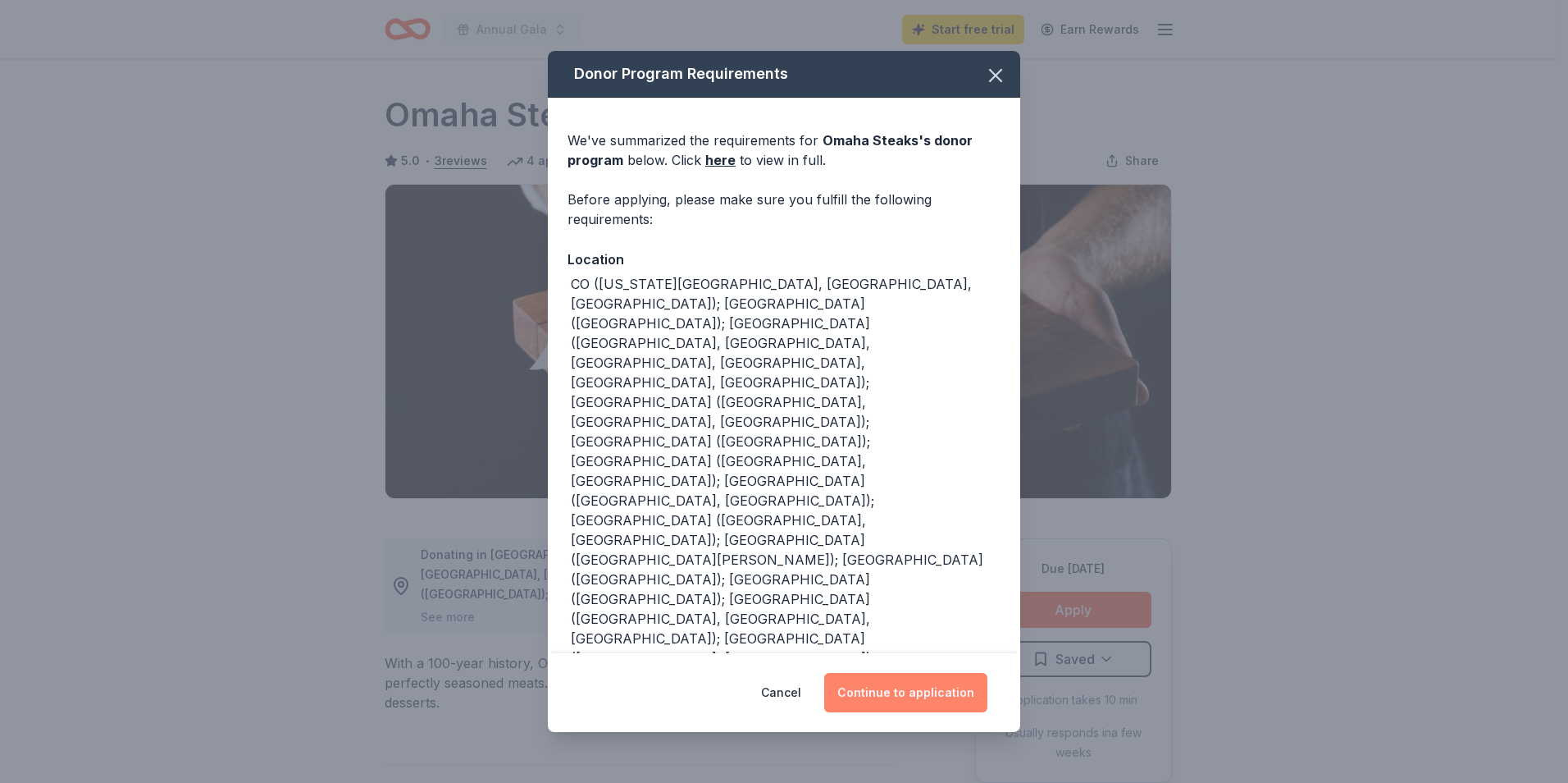
click at [917, 702] on button "Continue to application" at bounding box center [905, 693] width 163 height 40
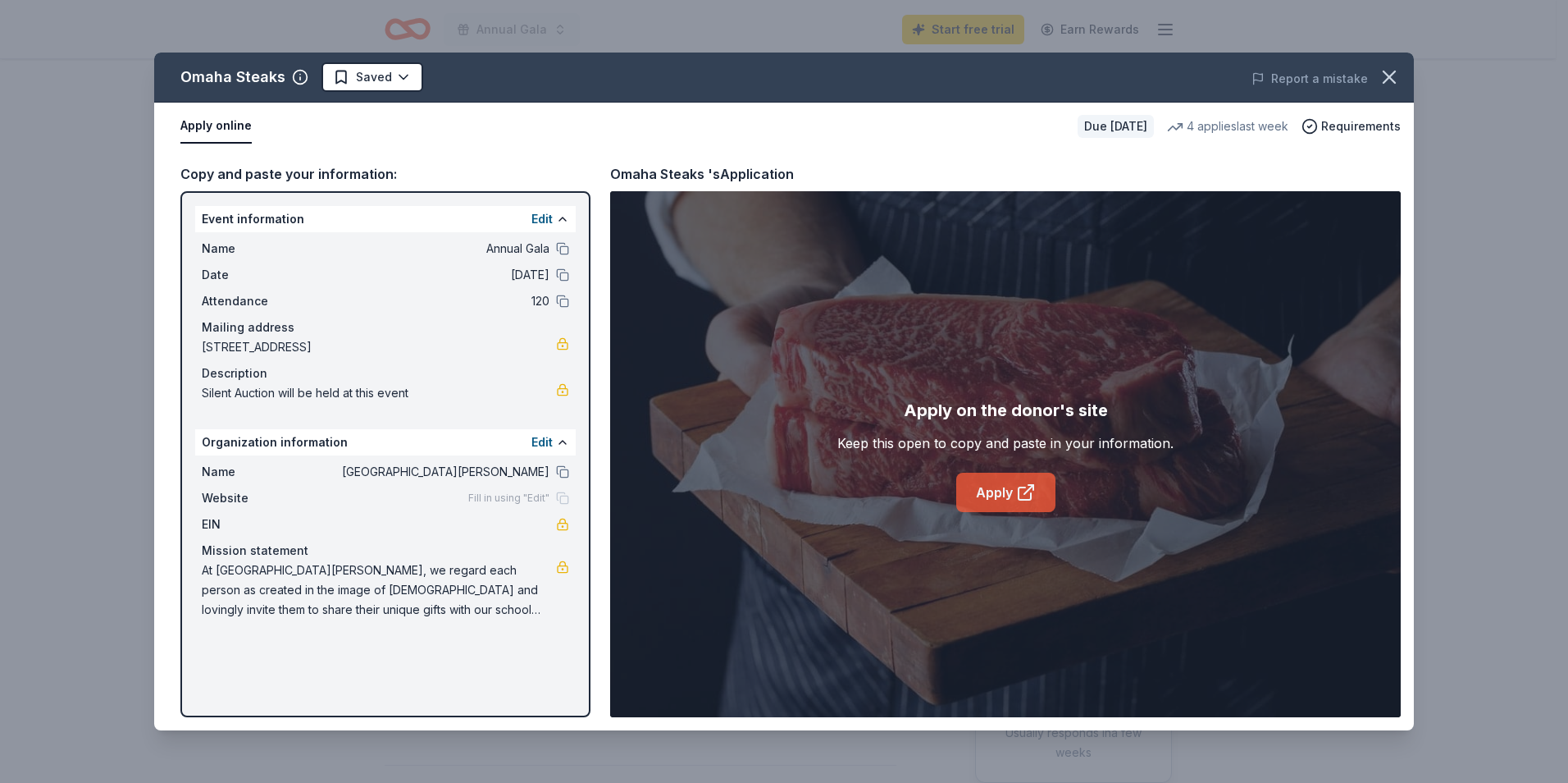
click at [1010, 496] on link "Apply" at bounding box center [1006, 492] width 99 height 40
click at [1393, 82] on icon "button" at bounding box center [1389, 77] width 12 height 12
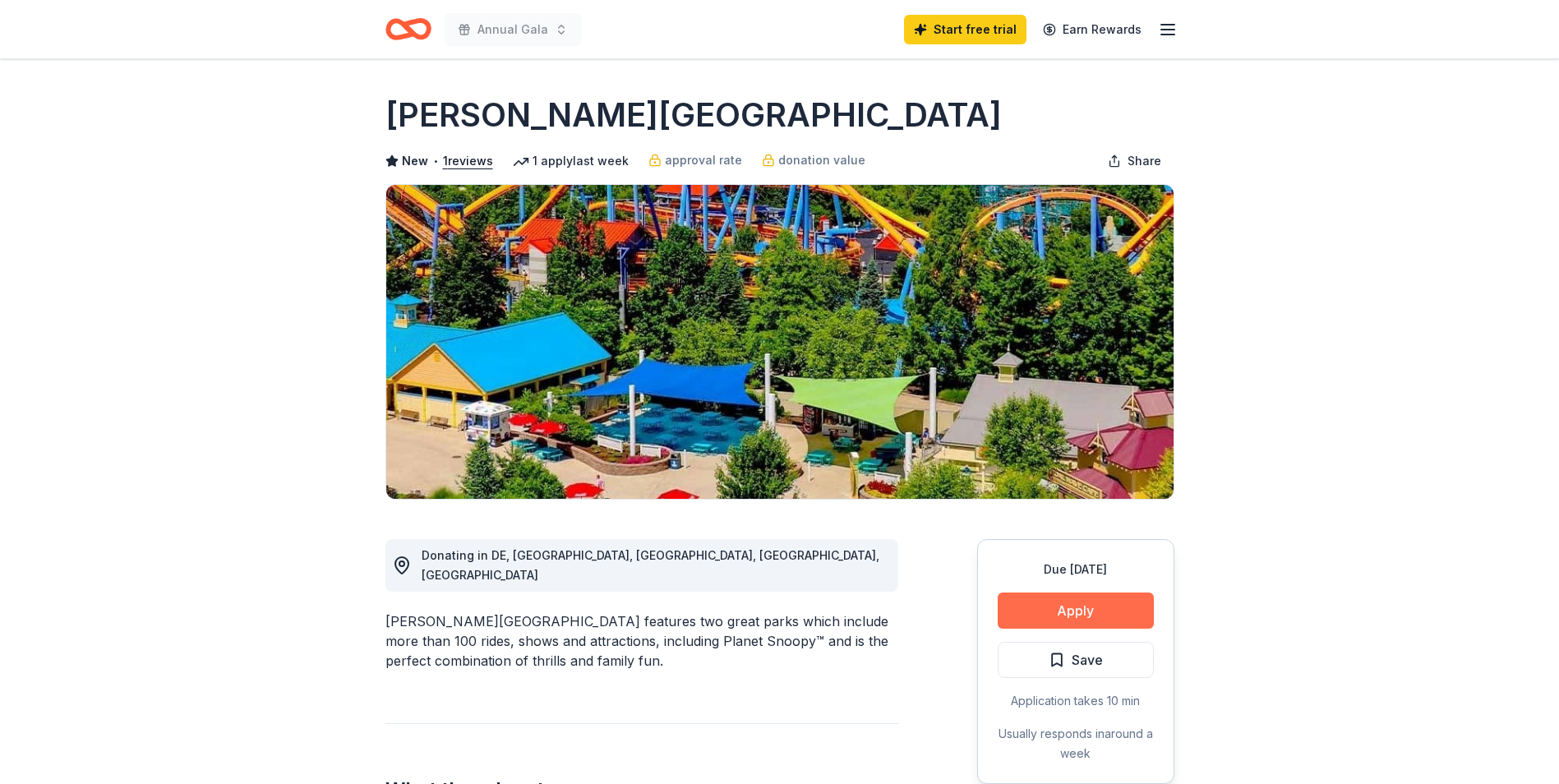
click at [1103, 610] on button "Apply" at bounding box center [1076, 610] width 156 height 37
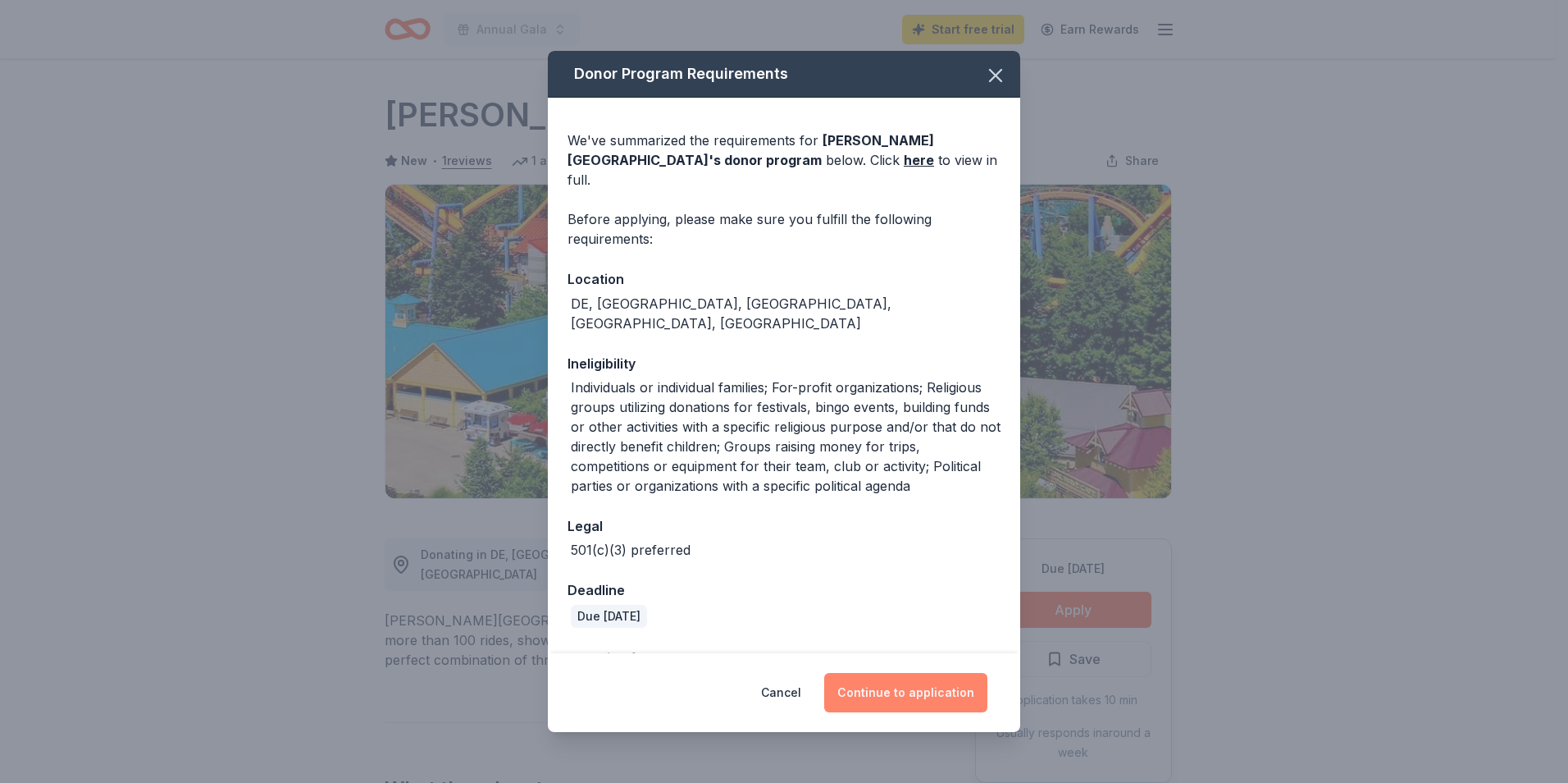
click at [939, 688] on button "Continue to application" at bounding box center [905, 693] width 163 height 40
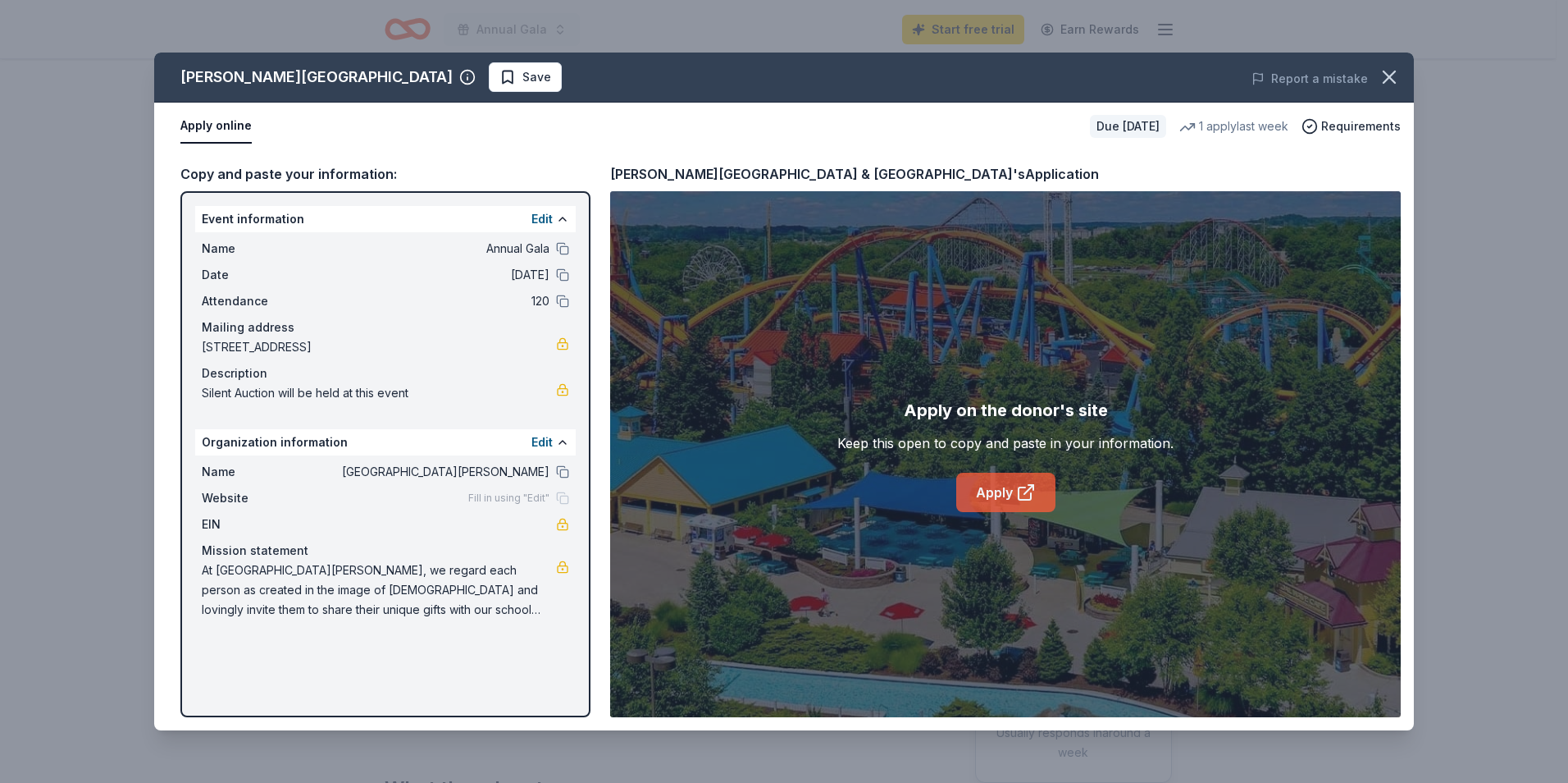
click at [1007, 485] on link "Apply" at bounding box center [1006, 492] width 99 height 40
click at [1385, 70] on icon "button" at bounding box center [1388, 76] width 23 height 23
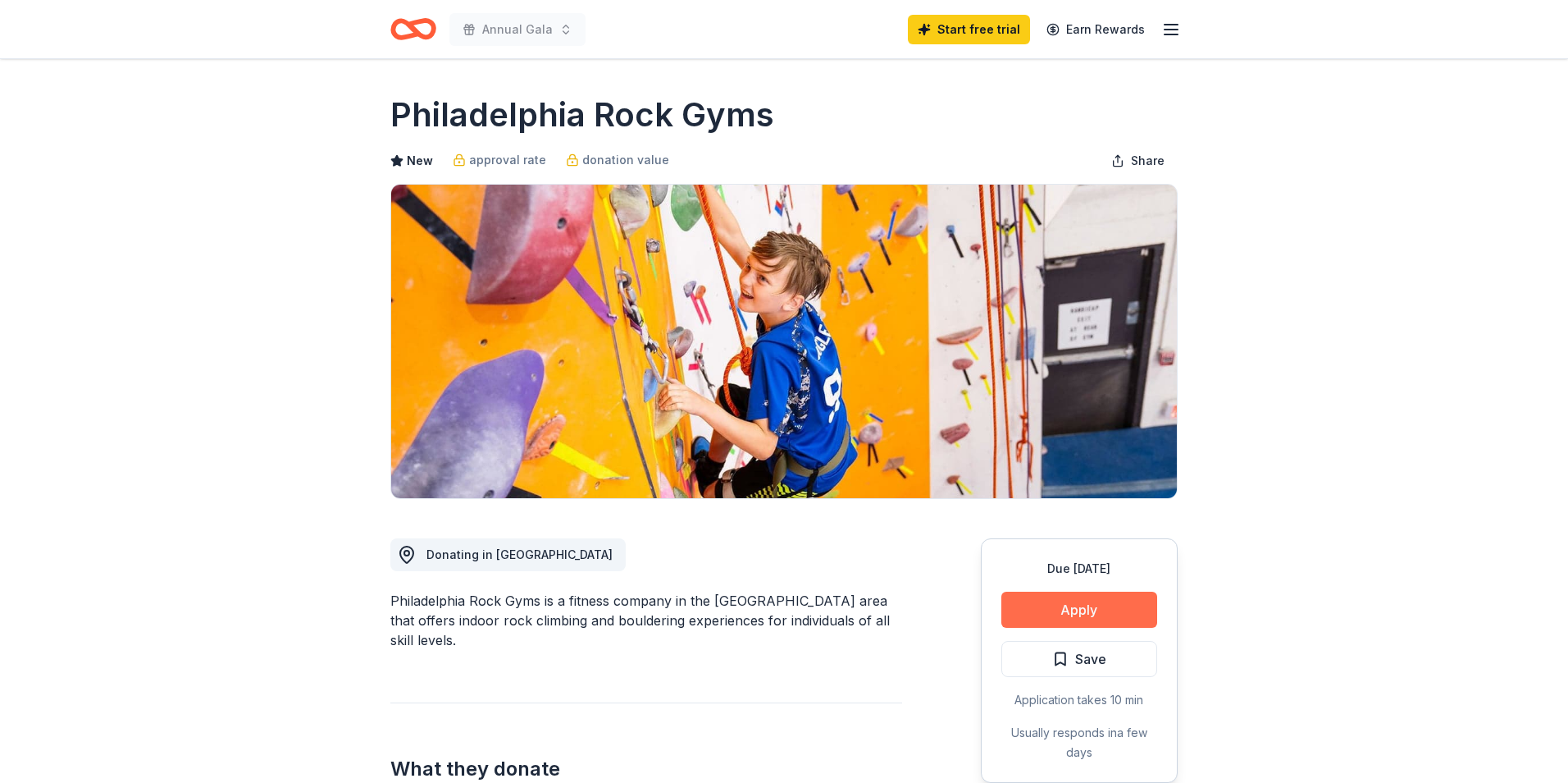
click at [1112, 610] on div "Claim your free trial to view unlimited donors You've reached your limit of 5 f…" at bounding box center [784, 587] width 1568 height 392
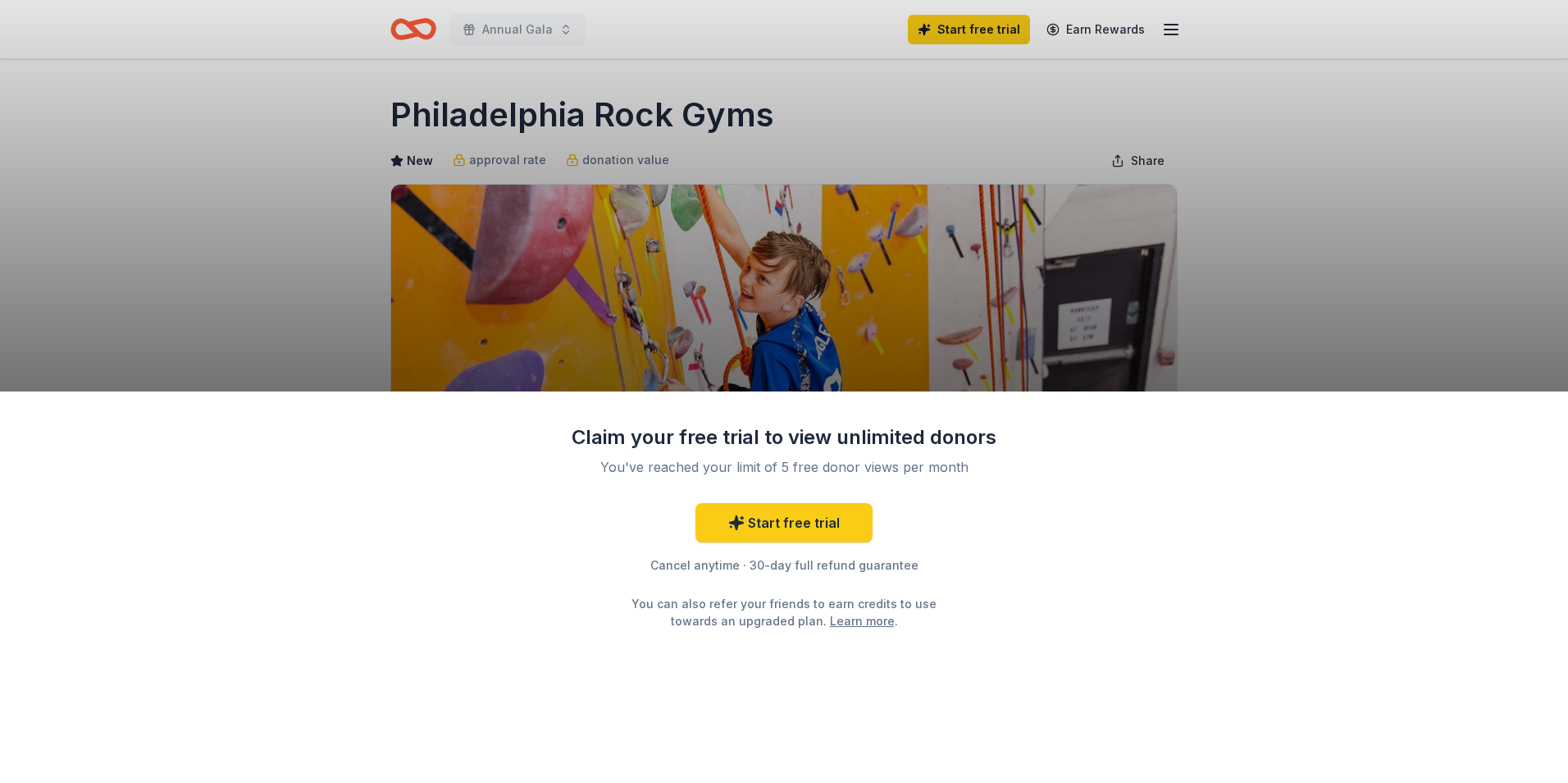
click at [1193, 234] on div "Claim your free trial to view unlimited donors You've reached your limit of 5 f…" at bounding box center [784, 392] width 1568 height 783
